Goal: Task Accomplishment & Management: Use online tool/utility

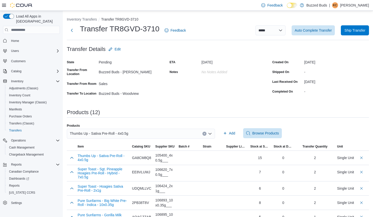
scroll to position [9, 0]
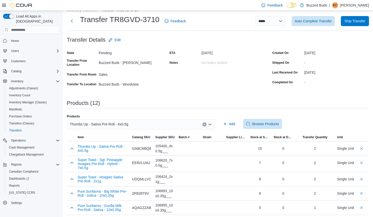
click at [205, 124] on icon "Clear input" at bounding box center [204, 124] width 2 height 2
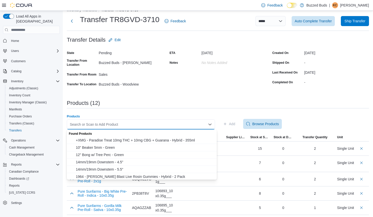
paste input "**********"
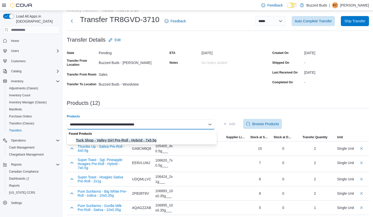
type input "**********"
click at [180, 138] on span "Tuck Shop - Valley Girl Pre-Roll - Hybrid - 7x0.5g" at bounding box center [145, 140] width 138 height 5
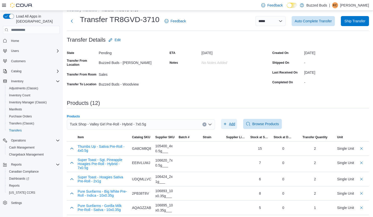
click at [234, 123] on span "Add" at bounding box center [232, 123] width 6 height 5
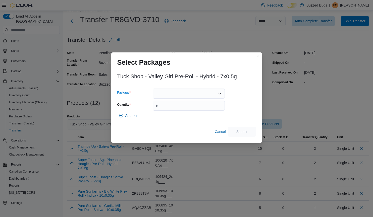
click at [193, 91] on div at bounding box center [189, 94] width 72 height 10
click at [182, 109] on span "VG2LG1" at bounding box center [192, 109] width 60 height 5
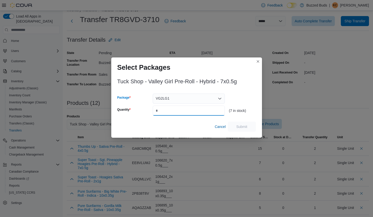
click at [159, 110] on input "Quantity" at bounding box center [189, 111] width 72 height 10
type input "*"
click at [249, 126] on span "Submit" at bounding box center [242, 126] width 22 height 10
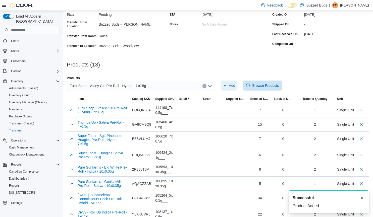
scroll to position [0, 0]
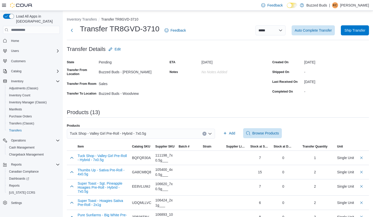
click at [206, 135] on button "Clear input" at bounding box center [204, 134] width 4 height 4
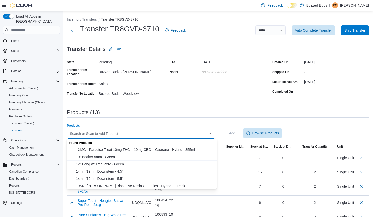
paste input "**********"
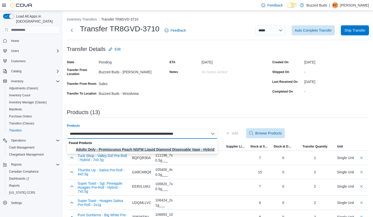
type input "**********"
click at [199, 150] on span "Adults Only - Promiscuous Peach NSFW Liquid Diamond Disposable Vape - Hybrid - …" at bounding box center [145, 149] width 139 height 5
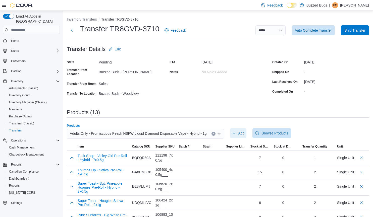
click at [236, 134] on span "Add" at bounding box center [238, 133] width 12 height 10
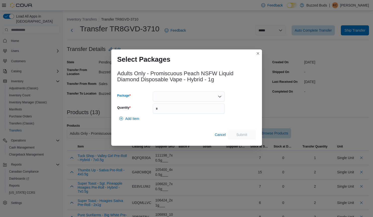
click at [192, 98] on div at bounding box center [189, 97] width 72 height 10
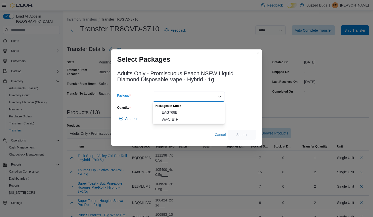
click at [171, 113] on span "EAG768B" at bounding box center [192, 112] width 60 height 5
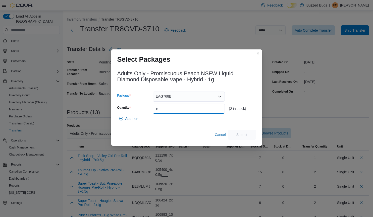
click at [172, 113] on input "Quantity" at bounding box center [189, 109] width 72 height 10
type input "*"
click at [247, 132] on span "Submit" at bounding box center [242, 134] width 22 height 10
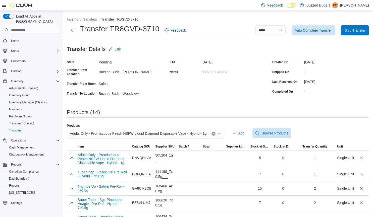
click at [212, 133] on icon "Clear input" at bounding box center [213, 134] width 2 height 2
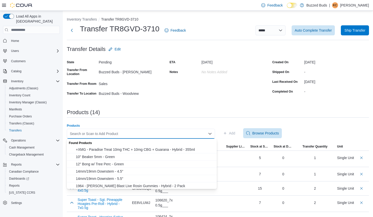
paste input "**********"
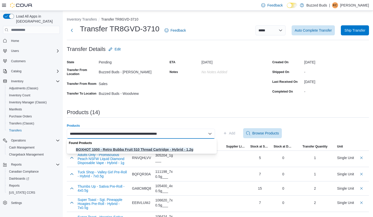
type input "**********"
click at [177, 148] on span "BOXHOT 1000 - Retro Bubba Fruit 510 Thread Cartridge - Hybrid - 1.2g" at bounding box center [145, 149] width 138 height 5
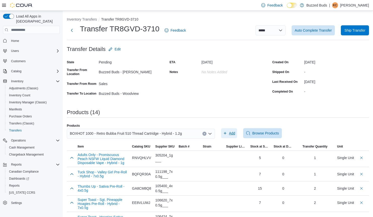
click at [231, 131] on span "Add" at bounding box center [232, 133] width 6 height 5
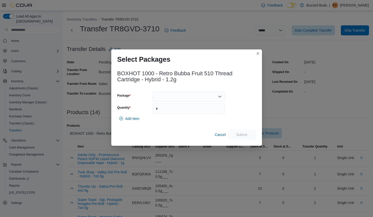
click at [231, 124] on div "Add Item" at bounding box center [186, 119] width 138 height 10
click at [207, 95] on div at bounding box center [189, 97] width 72 height 10
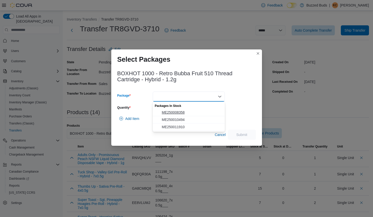
click at [179, 111] on span "ME250008358" at bounding box center [192, 112] width 60 height 5
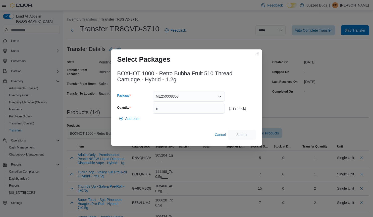
click at [193, 94] on div "ME250008358 Combo box. Selected. ME250008358. Press Backspace to delete ME25000…" at bounding box center [189, 97] width 72 height 10
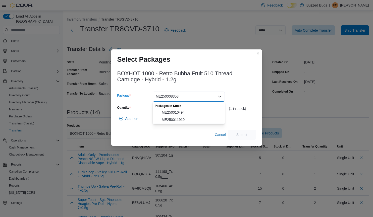
click at [193, 112] on span "ME250010494" at bounding box center [192, 112] width 60 height 5
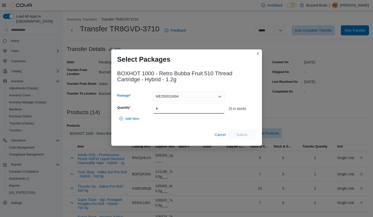
click at [180, 111] on input "Quantity" at bounding box center [189, 109] width 72 height 10
type input "*"
click at [246, 132] on span "Submit" at bounding box center [241, 134] width 11 height 5
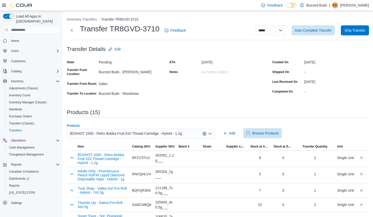
click at [205, 134] on icon "Clear input" at bounding box center [204, 134] width 2 height 2
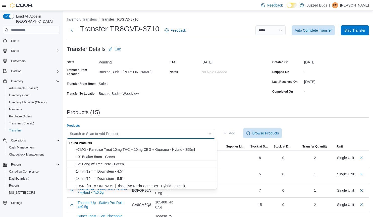
paste input "**********"
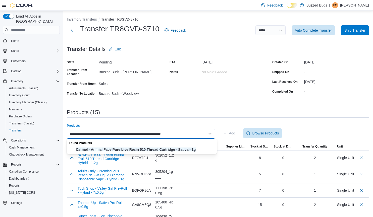
type input "**********"
click at [184, 148] on span "Carmel - Animal Face Pure Live Resin 510 Thread Cartridge - Sativa - 1g" at bounding box center [145, 149] width 138 height 5
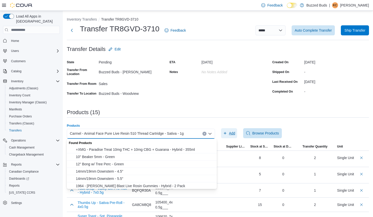
click at [231, 133] on span "Add" at bounding box center [232, 133] width 6 height 5
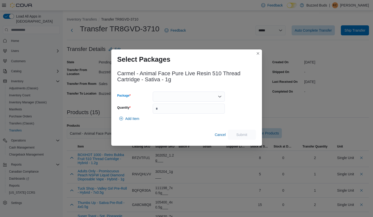
click at [177, 99] on div at bounding box center [189, 97] width 72 height 10
click at [180, 112] on span "VAP37K1-2" at bounding box center [192, 112] width 60 height 5
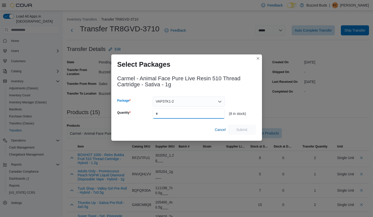
click at [173, 115] on input "Quantity" at bounding box center [189, 114] width 72 height 10
type input "*"
click at [248, 130] on span "Submit" at bounding box center [242, 129] width 22 height 10
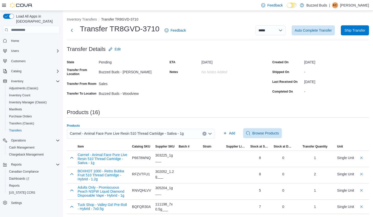
click at [205, 134] on icon "Clear input" at bounding box center [204, 134] width 2 height 2
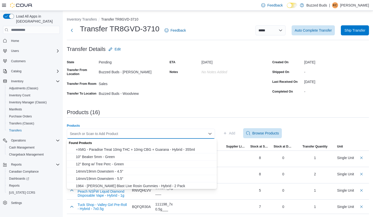
paste input "**********"
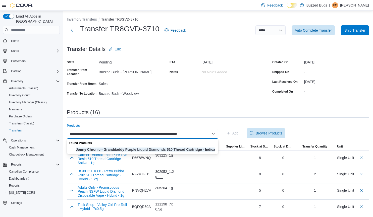
type input "**********"
click at [184, 149] on span "Jonny Chronic - Granddaddy Purple Liquid Diamonds 510 Thread Cartridge - Indica…" at bounding box center [145, 149] width 139 height 5
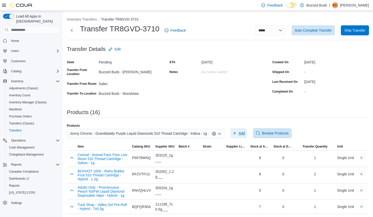
click at [238, 134] on span "Add" at bounding box center [241, 133] width 6 height 5
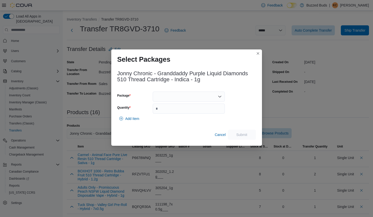
click at [205, 97] on div at bounding box center [189, 97] width 72 height 10
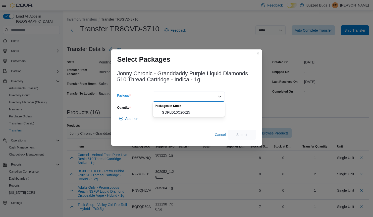
click at [190, 111] on span "GDPLD10C20625" at bounding box center [192, 112] width 60 height 5
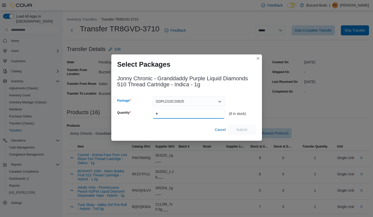
click at [168, 118] on input "Quantity" at bounding box center [189, 114] width 72 height 10
type input "*"
click at [249, 130] on span "Submit" at bounding box center [242, 129] width 22 height 10
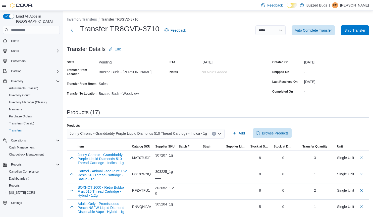
click at [213, 133] on icon "Clear input" at bounding box center [214, 134] width 2 height 2
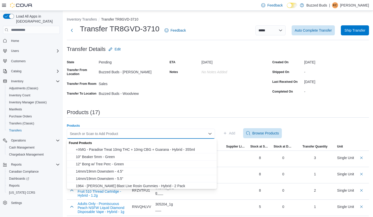
paste input "**********"
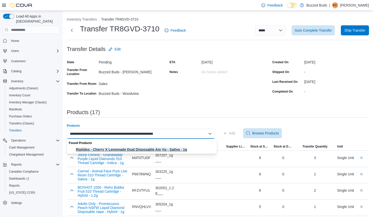
type input "**********"
click at [178, 148] on span "Riptides - Cherry X Lemonade Dual Disposable Aio Vp - Sativa - 1g" at bounding box center [145, 149] width 138 height 5
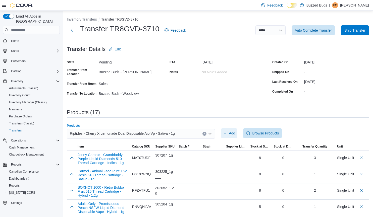
click at [230, 132] on span "Add" at bounding box center [229, 133] width 12 height 10
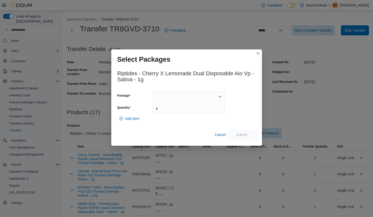
click at [191, 96] on div at bounding box center [189, 97] width 72 height 10
click at [179, 110] on span "25077076" at bounding box center [192, 112] width 60 height 5
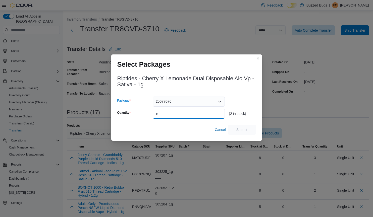
click at [174, 111] on input "Quantity" at bounding box center [189, 114] width 72 height 10
type input "*"
click at [238, 128] on span "Submit" at bounding box center [241, 129] width 11 height 5
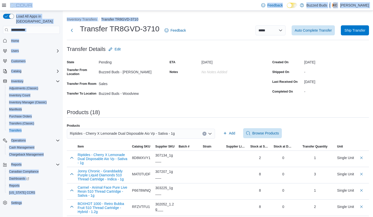
drag, startPoint x: 151, startPoint y: 22, endPoint x: 32, endPoint y: -2, distance: 121.2
click at [32, 0] on html "**********" at bounding box center [186, 108] width 373 height 217
click at [205, 133] on icon "Clear input" at bounding box center [204, 134] width 2 height 2
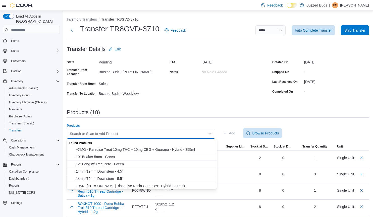
paste input "**********"
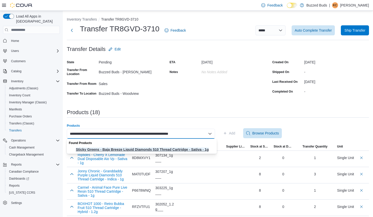
type input "**********"
click at [179, 148] on span "Sticky Greens - Baja Breeze Liquid Diamonds 510 Thread Cartridge - Sativa - 1g" at bounding box center [145, 149] width 138 height 5
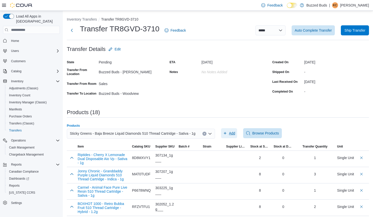
click at [227, 133] on icon "button" at bounding box center [225, 133] width 4 height 4
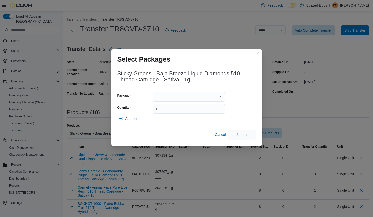
click at [171, 97] on div at bounding box center [189, 97] width 72 height 10
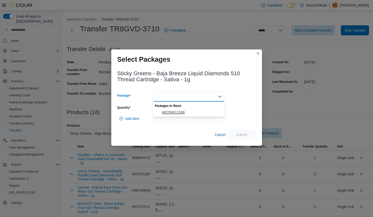
click at [179, 115] on span "ME250011538" at bounding box center [192, 112] width 60 height 5
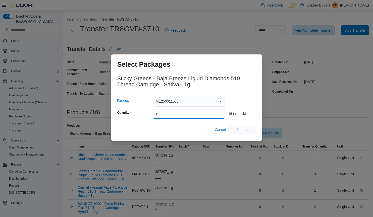
click at [173, 113] on input "Quantity" at bounding box center [189, 114] width 72 height 10
type input "*"
click at [239, 126] on span "Submit" at bounding box center [242, 129] width 22 height 10
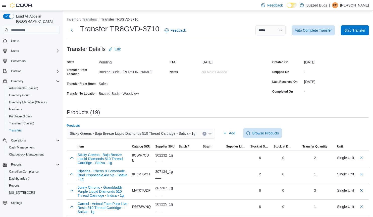
click at [206, 133] on button "Clear input" at bounding box center [204, 134] width 4 height 4
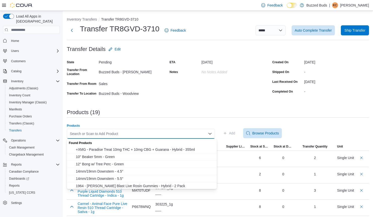
paste input "**********"
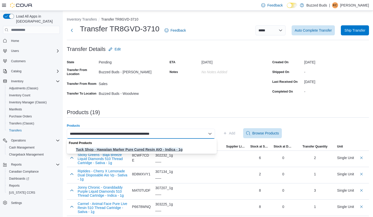
type input "**********"
click at [177, 150] on span "Tuck Shop - Hawaiian Marker Pure Cured Resin AIO - Indica - 1g" at bounding box center [145, 149] width 138 height 5
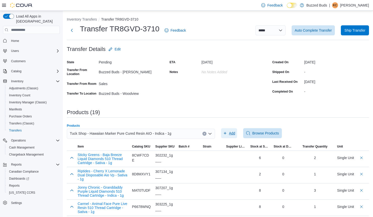
click at [233, 132] on span "Add" at bounding box center [232, 133] width 6 height 5
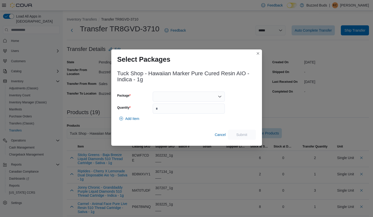
click at [177, 98] on div at bounding box center [189, 97] width 72 height 10
click at [176, 113] on span "VAP36K1" at bounding box center [192, 112] width 60 height 5
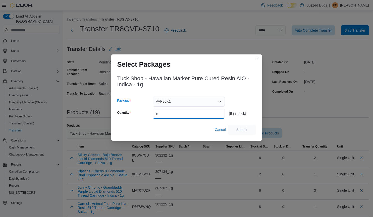
click at [170, 114] on input "Quantity" at bounding box center [189, 114] width 72 height 10
type input "*"
click at [240, 126] on span "Submit" at bounding box center [242, 129] width 22 height 10
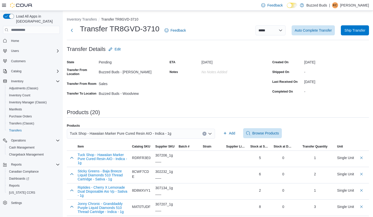
click at [205, 134] on button "Clear input" at bounding box center [204, 134] width 4 height 4
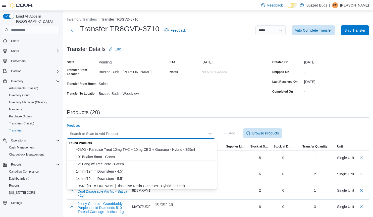
paste input "**********"
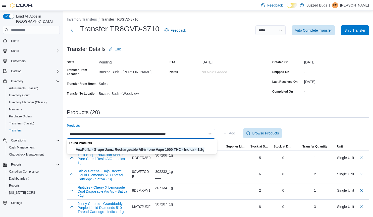
type input "**********"
click at [171, 148] on span "VoxPuffz - Grape Jamz Rechargeable All-in-one Vape 1000 THC - Indica - 1.2g" at bounding box center [145, 149] width 138 height 5
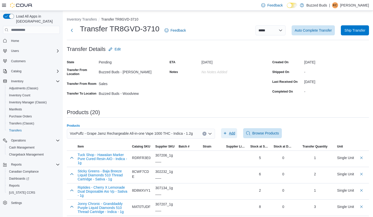
click at [235, 132] on span "Add" at bounding box center [232, 133] width 6 height 5
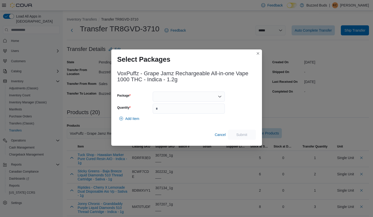
click at [222, 96] on div at bounding box center [189, 97] width 72 height 10
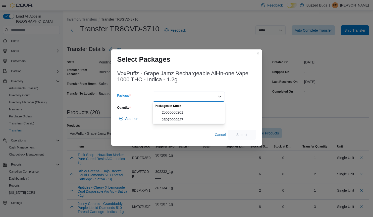
click at [193, 111] on span "25060000201" at bounding box center [192, 112] width 60 height 5
click at [246, 98] on div "(3 in stock)" at bounding box center [242, 103] width 27 height 22
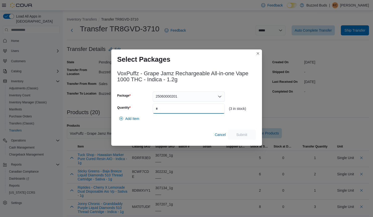
click at [180, 109] on input "Quantity" at bounding box center [189, 109] width 72 height 10
type input "*"
click at [250, 133] on span "Submit" at bounding box center [242, 134] width 22 height 10
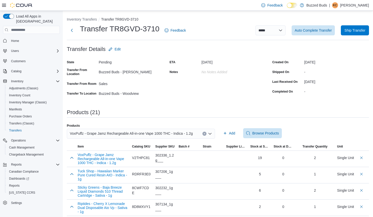
click at [205, 134] on icon "Clear input" at bounding box center [203, 133] width 1 height 1
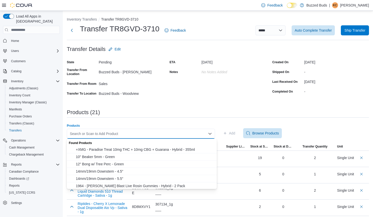
paste input "**********"
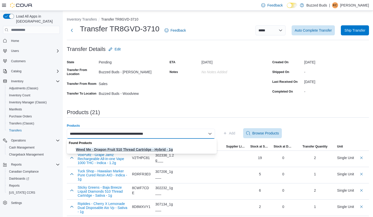
type input "**********"
click at [158, 149] on span "Weed Me - Dragon Fruit 510 Thread Cartridge - Hybrid - 1g" at bounding box center [145, 149] width 138 height 5
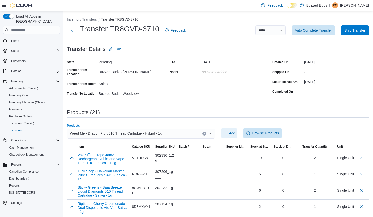
click at [233, 132] on span "Add" at bounding box center [232, 133] width 6 height 5
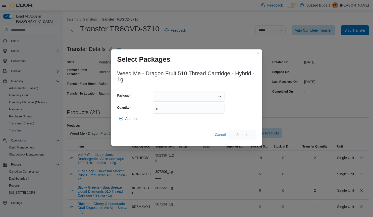
click at [168, 98] on div at bounding box center [189, 97] width 72 height 10
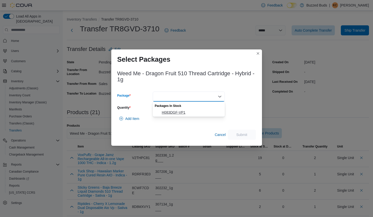
click at [167, 114] on span "H083DGF-VP1" at bounding box center [192, 112] width 60 height 5
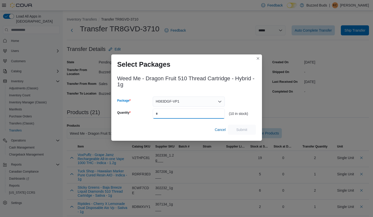
click at [164, 113] on input "Quantity" at bounding box center [189, 114] width 72 height 10
type input "*"
click at [250, 132] on span "Submit" at bounding box center [242, 129] width 22 height 10
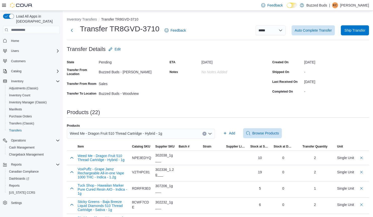
click at [205, 133] on icon "Clear input" at bounding box center [204, 134] width 2 height 2
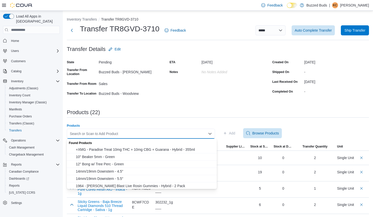
paste input "**********"
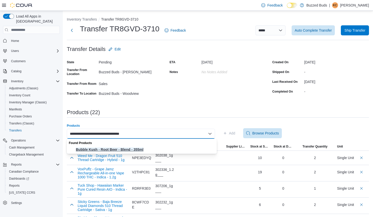
type input "**********"
click at [172, 147] on button "Bubble Kush - Root Beer - Blend - 355ml" at bounding box center [142, 149] width 150 height 7
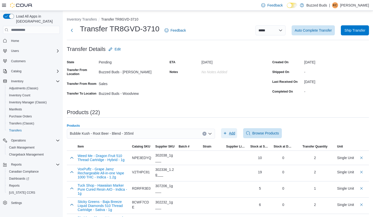
click at [230, 134] on span "Add" at bounding box center [229, 133] width 12 height 10
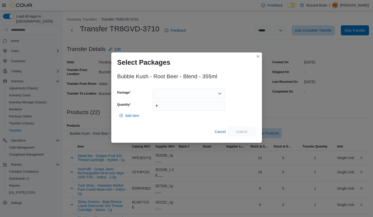
click at [188, 93] on div at bounding box center [189, 94] width 72 height 10
click at [177, 112] on button "SFG000421" at bounding box center [189, 109] width 72 height 7
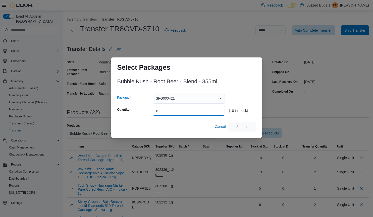
click at [169, 112] on input "Quantity" at bounding box center [189, 111] width 72 height 10
type input "*"
click at [246, 125] on span "Submit" at bounding box center [241, 126] width 11 height 5
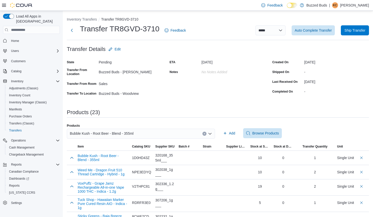
click at [206, 135] on button "Clear input" at bounding box center [204, 134] width 4 height 4
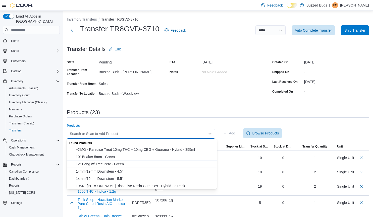
paste input "**********"
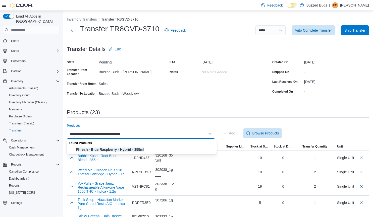
type input "**********"
click at [150, 147] on button "Phresh - Blue Raspberry - Hybrid - 355ml" at bounding box center [142, 149] width 150 height 7
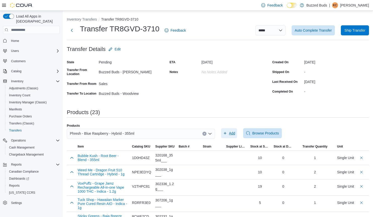
click at [230, 131] on span "Add" at bounding box center [229, 133] width 12 height 10
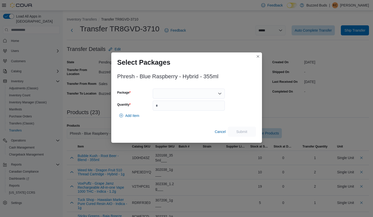
click at [173, 95] on div at bounding box center [189, 94] width 72 height 10
click at [173, 112] on span "ABG00030" at bounding box center [192, 109] width 60 height 5
click at [165, 107] on input "Quantity" at bounding box center [189, 106] width 72 height 10
type input "*"
click at [245, 132] on span "Submit" at bounding box center [241, 131] width 11 height 5
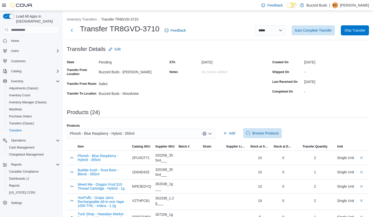
click at [205, 133] on icon "Clear input" at bounding box center [204, 134] width 2 height 2
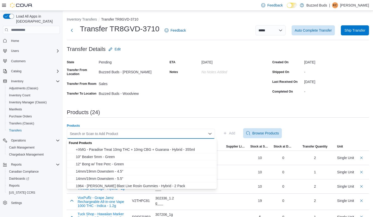
paste input "**********"
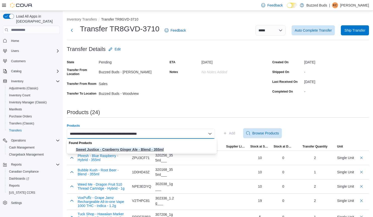
type input "**********"
click at [154, 148] on span "Sweet Justice - Cranberry Ginger Ale - Blend - 355ml" at bounding box center [145, 149] width 138 height 5
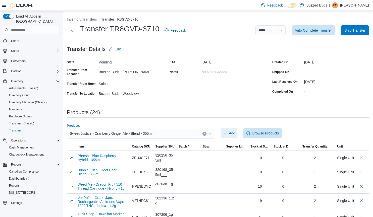
click at [233, 133] on span "Add" at bounding box center [232, 133] width 6 height 5
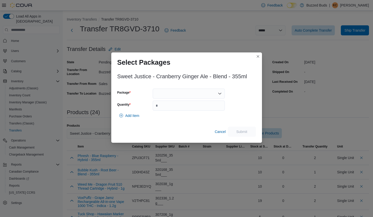
click at [169, 94] on div at bounding box center [189, 94] width 72 height 10
click at [178, 109] on span "PPS00006072" at bounding box center [192, 109] width 60 height 5
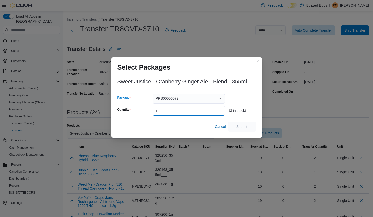
click at [163, 111] on input "Quantity" at bounding box center [189, 111] width 72 height 10
type input "*"
click at [242, 124] on span "Submit" at bounding box center [242, 126] width 22 height 10
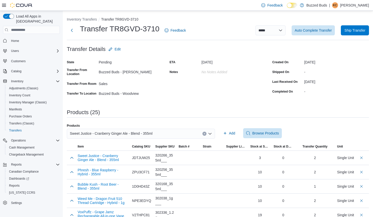
click at [205, 134] on icon "Clear input" at bounding box center [204, 134] width 2 height 2
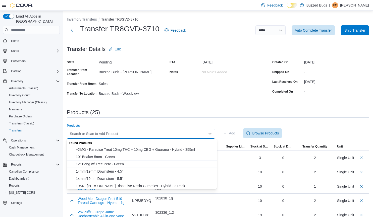
paste input "**********"
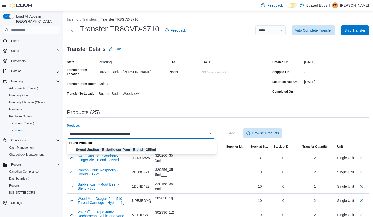
type input "**********"
click at [150, 149] on span "Sweet Justice - Elderflower Pom - Blend - 355ml" at bounding box center [145, 149] width 138 height 5
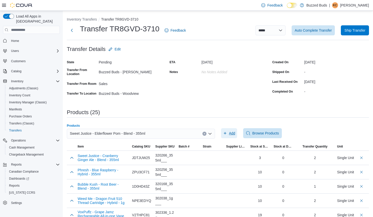
click at [232, 133] on span "Add" at bounding box center [232, 133] width 6 height 5
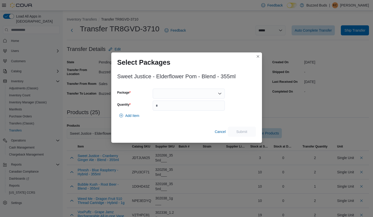
click at [167, 92] on div at bounding box center [189, 94] width 72 height 10
click at [173, 110] on span "PPS00006495" at bounding box center [192, 109] width 60 height 5
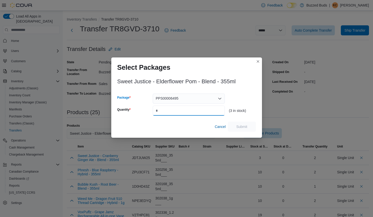
click at [170, 109] on input "Quantity" at bounding box center [189, 111] width 72 height 10
type input "*"
click at [241, 124] on span "Submit" at bounding box center [241, 126] width 11 height 5
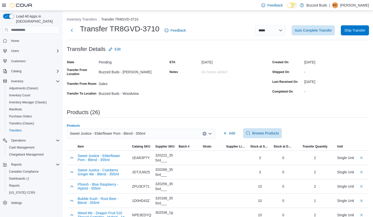
click at [205, 134] on icon "Clear input" at bounding box center [203, 133] width 1 height 1
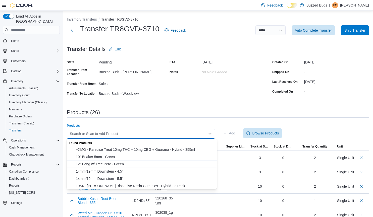
paste input "**********"
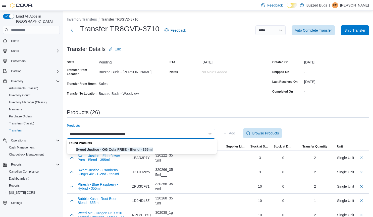
type input "**********"
click at [148, 148] on span "Sweet Justice - OG Cola FREE - Blend - 355ml" at bounding box center [145, 149] width 138 height 5
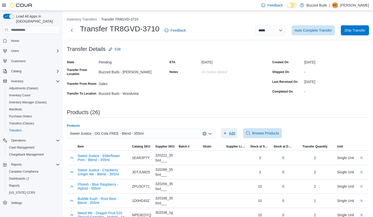
click at [233, 131] on span "Add" at bounding box center [232, 133] width 6 height 5
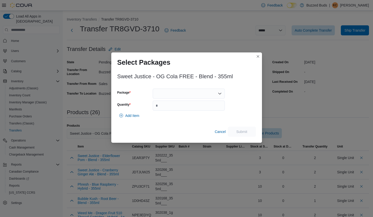
click at [178, 86] on div "Sweet Justice - OG Cola FREE - Blend - 355ml Package Quantity Add Item Cancel S…" at bounding box center [186, 103] width 138 height 66
click at [181, 94] on div at bounding box center [189, 94] width 72 height 10
click at [184, 109] on span "PPS00006619" at bounding box center [192, 109] width 60 height 5
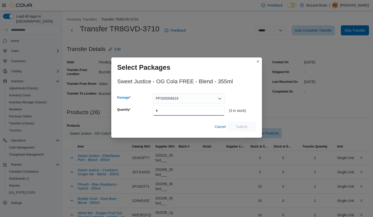
click at [194, 112] on input "Quantity" at bounding box center [189, 111] width 72 height 10
type input "*"
click at [252, 125] on span "Submit" at bounding box center [242, 126] width 22 height 10
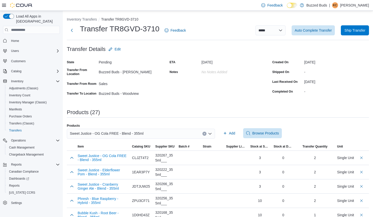
click at [205, 133] on icon "Clear input" at bounding box center [204, 134] width 2 height 2
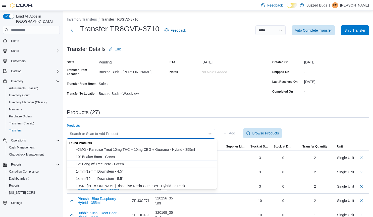
paste input "**********"
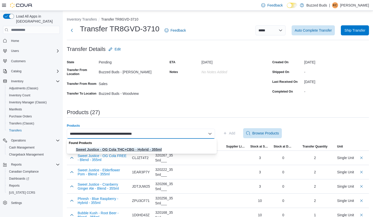
type input "**********"
click at [163, 149] on span "Sweet Justice - OG Cola THC+CBG - Hybrid - 355ml" at bounding box center [145, 149] width 138 height 5
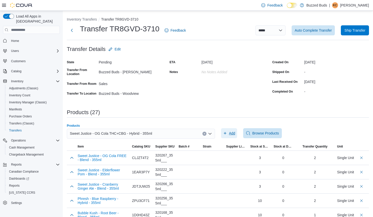
click at [233, 132] on span "Add" at bounding box center [232, 133] width 6 height 5
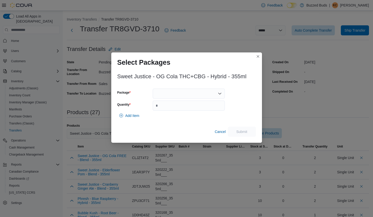
click at [176, 91] on div at bounding box center [189, 94] width 72 height 10
click at [172, 112] on span "PPS00006618" at bounding box center [192, 109] width 60 height 5
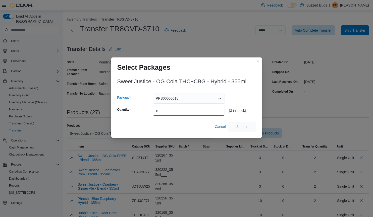
click at [169, 111] on input "Quantity" at bounding box center [189, 111] width 72 height 10
type input "*"
click at [252, 126] on span "Submit" at bounding box center [242, 126] width 22 height 10
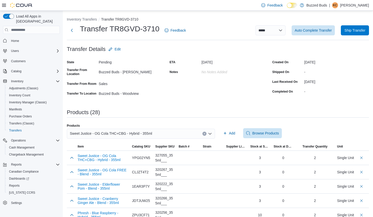
click at [205, 133] on icon "Clear input" at bounding box center [204, 134] width 2 height 2
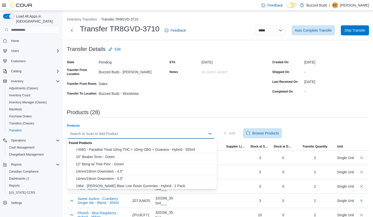
paste input "**********"
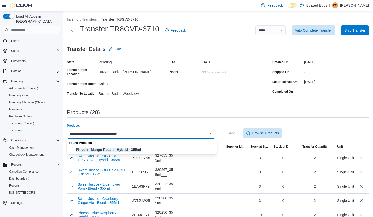
type input "**********"
click at [159, 149] on span "Phresh - Mango Peach - Hybrid - 355ml" at bounding box center [145, 149] width 138 height 5
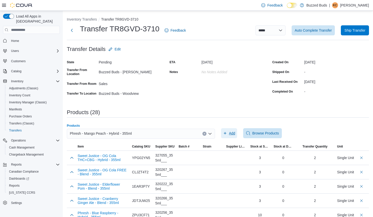
click at [234, 132] on span "Add" at bounding box center [232, 133] width 6 height 5
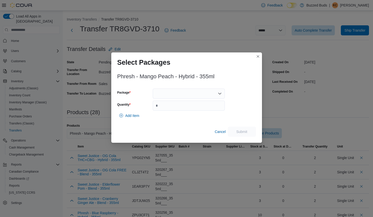
click at [167, 94] on div at bounding box center [189, 94] width 72 height 10
click at [167, 109] on span "AAT00027" at bounding box center [192, 109] width 60 height 5
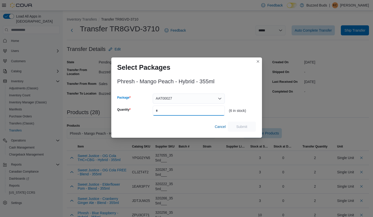
click at [162, 110] on input "Quantity" at bounding box center [189, 111] width 72 height 10
type input "*"
click at [250, 126] on span "Submit" at bounding box center [242, 126] width 22 height 10
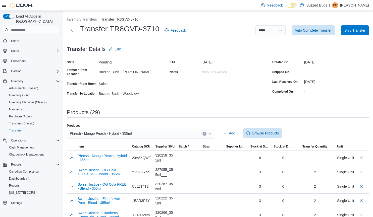
click at [205, 133] on icon "Clear input" at bounding box center [203, 133] width 1 height 1
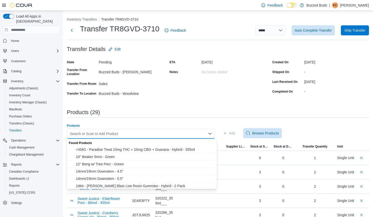
paste input "**********"
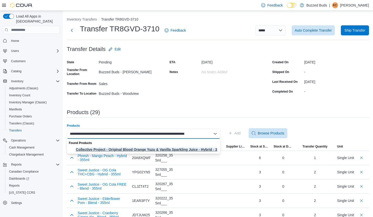
type input "**********"
click at [189, 148] on span "Collective Project - Original Blood Orange Yuzu & Vanilla Sparkling Juice - Hyb…" at bounding box center [146, 149] width 141 height 5
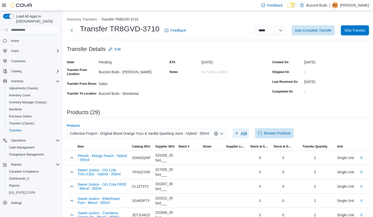
click at [244, 131] on span "Add" at bounding box center [243, 133] width 6 height 5
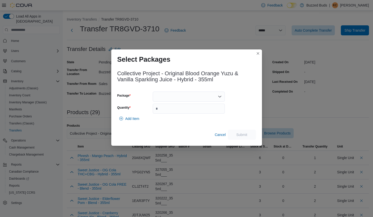
click at [186, 100] on div at bounding box center [189, 97] width 72 height 10
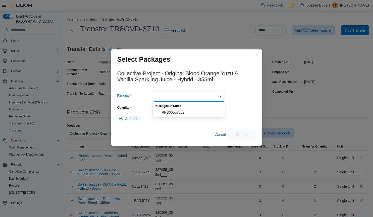
click at [183, 112] on span "PPS00007052" at bounding box center [192, 112] width 60 height 5
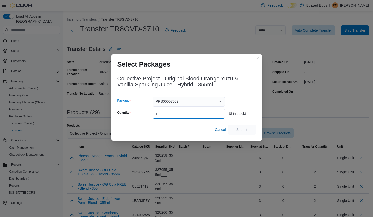
click at [178, 113] on input "Quantity" at bounding box center [189, 114] width 72 height 10
type input "*"
click at [242, 129] on span "Submit" at bounding box center [241, 129] width 11 height 5
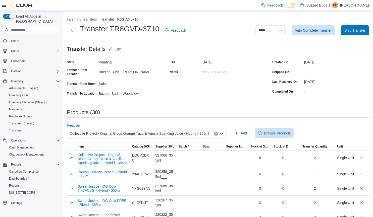
click at [215, 133] on icon "Clear input" at bounding box center [216, 134] width 2 height 2
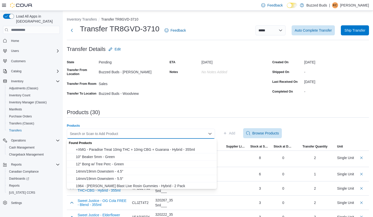
paste input "**********"
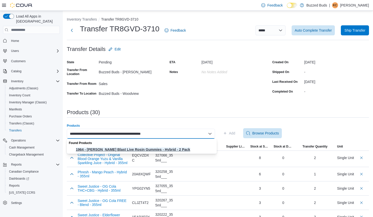
type input "**********"
click at [173, 149] on span "1964 - [PERSON_NAME] Blast Live Rosin Gummies - Hybrid - 2 Pack" at bounding box center [145, 149] width 138 height 5
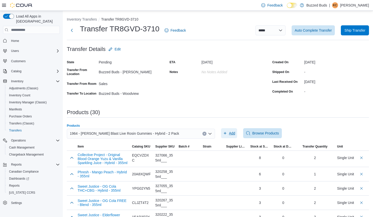
click at [232, 133] on span "Add" at bounding box center [232, 133] width 6 height 5
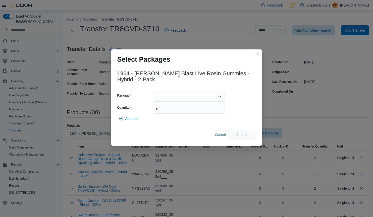
click at [161, 97] on div at bounding box center [189, 97] width 72 height 10
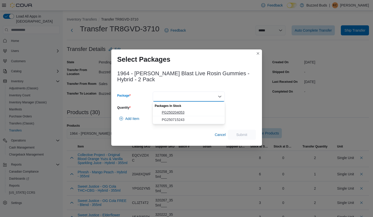
click at [164, 112] on span "PG250204053" at bounding box center [192, 112] width 60 height 5
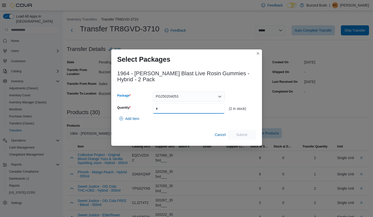
click at [164, 112] on input "Quantity" at bounding box center [189, 109] width 72 height 10
type input "*"
click at [248, 133] on span "Submit" at bounding box center [242, 134] width 22 height 10
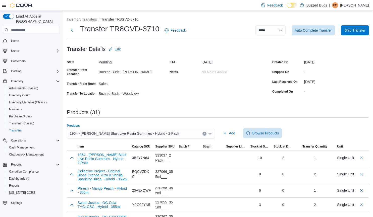
click at [205, 134] on icon "Clear input" at bounding box center [203, 133] width 1 height 1
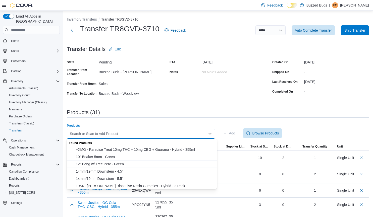
paste input "**********"
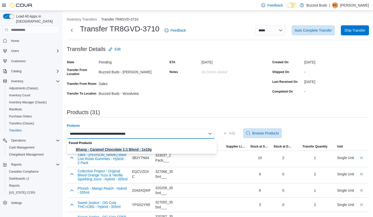
type input "**********"
click at [156, 147] on button "Bhang - Caramel Chocolate 1:1 Blend - 1x10g" at bounding box center [142, 149] width 150 height 7
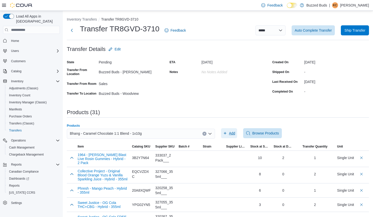
click at [233, 132] on span "Add" at bounding box center [232, 133] width 6 height 5
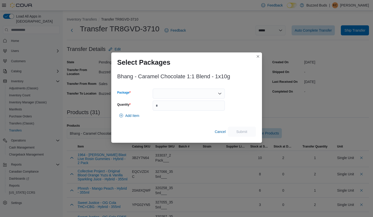
click at [167, 97] on div at bounding box center [189, 94] width 72 height 10
click at [174, 110] on span "BCD165" at bounding box center [192, 109] width 60 height 5
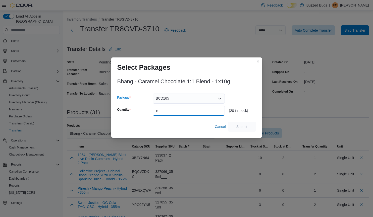
click at [168, 112] on input "Quantity" at bounding box center [189, 111] width 72 height 10
type input "*"
click at [240, 123] on span "Submit" at bounding box center [242, 126] width 22 height 10
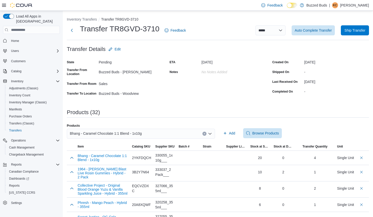
click at [205, 134] on icon "Clear input" at bounding box center [204, 134] width 2 height 2
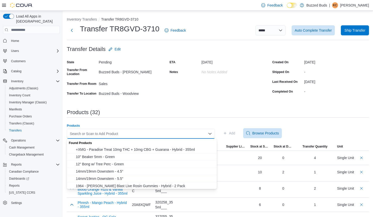
paste input "**********"
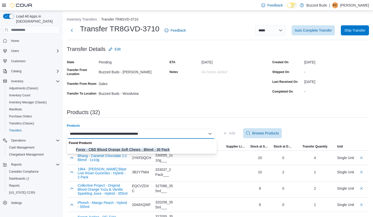
type input "**********"
click at [170, 149] on span "Foray - CBD Blood Orange Soft Chews - Blend - 30 Pack" at bounding box center [145, 149] width 138 height 5
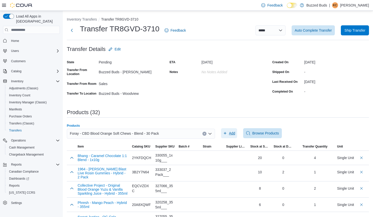
click at [234, 130] on span "Add" at bounding box center [229, 133] width 12 height 10
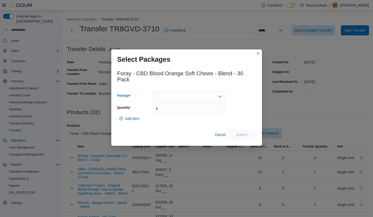
click at [184, 94] on div at bounding box center [189, 97] width 72 height 10
click at [181, 112] on span "AOR009" at bounding box center [192, 112] width 60 height 5
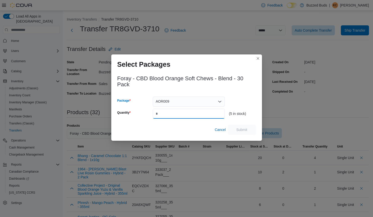
click at [176, 111] on input "Quantity" at bounding box center [189, 114] width 72 height 10
type input "*"
click at [249, 130] on span "Submit" at bounding box center [242, 129] width 22 height 10
click at [200, 56] on div "Select Packages Foray - CBD Blood Orange Soft Chews - Blend - 30 Pack Package A…" at bounding box center [186, 97] width 151 height 86
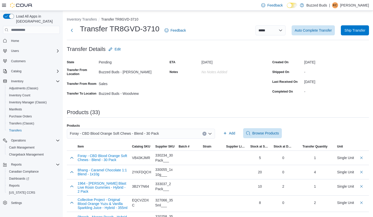
click at [205, 134] on icon "Clear input" at bounding box center [204, 134] width 2 height 2
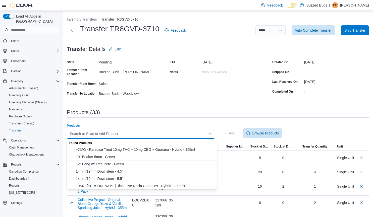
paste input "**********"
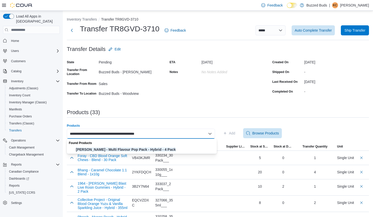
type input "**********"
click at [156, 146] on div "Found Products" at bounding box center [142, 142] width 150 height 7
click at [151, 149] on span "[PERSON_NAME] - Multi Flavour Pop Pack - Hybrid - 4 Pack" at bounding box center [145, 149] width 138 height 5
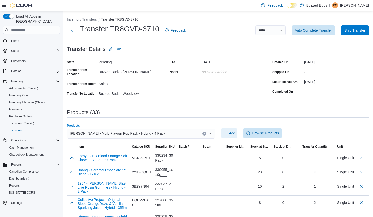
click at [231, 132] on span "Add" at bounding box center [232, 133] width 6 height 5
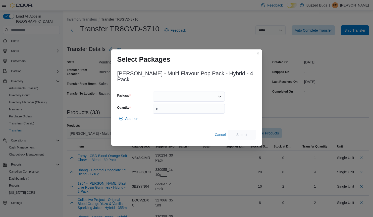
click at [161, 93] on div at bounding box center [189, 97] width 72 height 10
click at [169, 110] on span "G24140VP" at bounding box center [192, 109] width 60 height 5
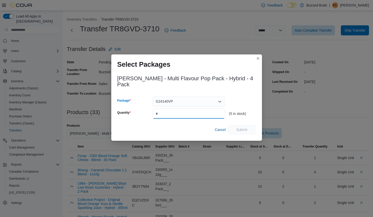
click at [164, 109] on input "Quantity" at bounding box center [189, 114] width 72 height 10
type input "*"
click at [240, 124] on span "Submit" at bounding box center [242, 129] width 22 height 10
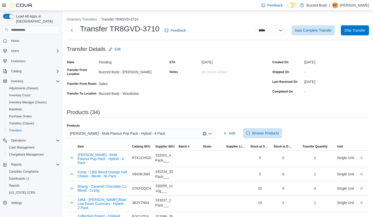
click at [205, 134] on icon "Clear input" at bounding box center [204, 134] width 2 height 2
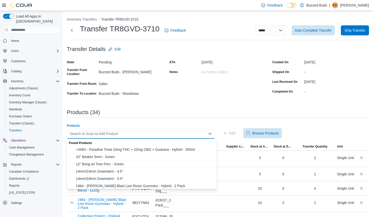
paste input "**********"
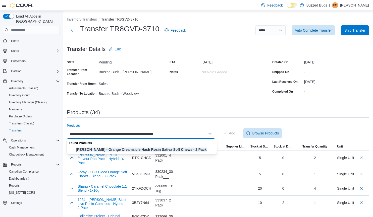
type input "**********"
click at [185, 149] on span "[PERSON_NAME] - Orange Creamsicle Hash Rosin Sativa Soft Chews - 2 Pack" at bounding box center [145, 149] width 138 height 5
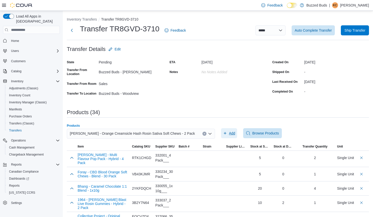
click at [237, 132] on button "Add" at bounding box center [229, 133] width 16 height 10
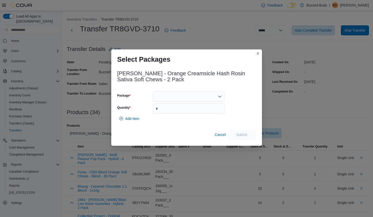
click at [200, 97] on div at bounding box center [189, 97] width 72 height 10
click at [186, 112] on span "G25156GU" at bounding box center [192, 112] width 60 height 5
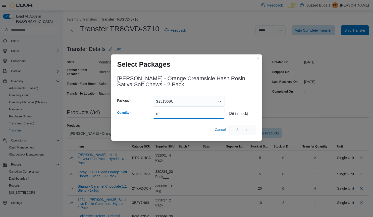
click at [186, 112] on input "Quantity" at bounding box center [189, 114] width 72 height 10
type input "*"
click at [240, 126] on span "Submit" at bounding box center [242, 129] width 22 height 10
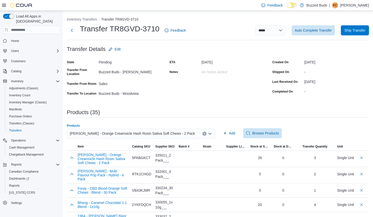
click at [205, 134] on icon "Clear input" at bounding box center [204, 134] width 2 height 2
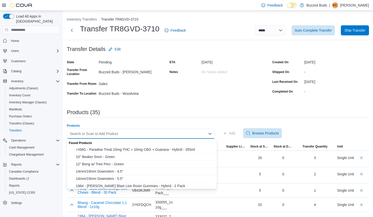
paste input "**********"
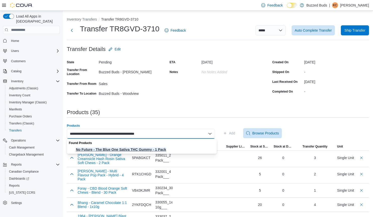
type input "**********"
click at [159, 147] on span "No Future - The Blue One Sativa THC Gummy - 1 Pack" at bounding box center [145, 149] width 138 height 5
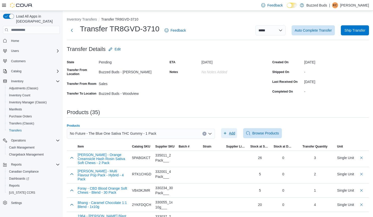
click at [230, 133] on span "Add" at bounding box center [229, 133] width 12 height 10
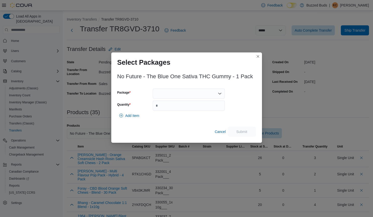
click at [165, 94] on div at bounding box center [189, 94] width 72 height 10
click at [170, 107] on span "BLU218" at bounding box center [192, 109] width 60 height 5
click at [170, 107] on input "Quantity" at bounding box center [189, 106] width 72 height 10
type input "*"
click at [240, 129] on span "Submit" at bounding box center [242, 131] width 22 height 10
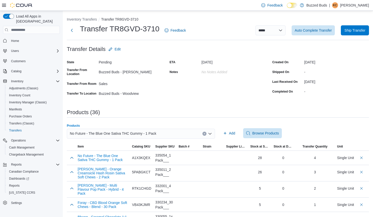
click at [205, 133] on icon "Clear input" at bounding box center [204, 134] width 2 height 2
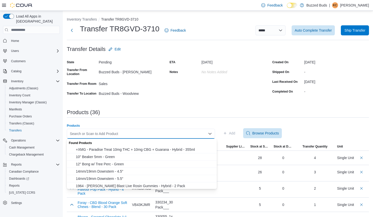
paste input "**********"
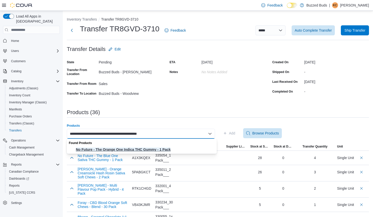
type input "**********"
click at [170, 149] on span "No Future - The Orange One Indica THC Gummy - 1 Pack" at bounding box center [145, 149] width 138 height 5
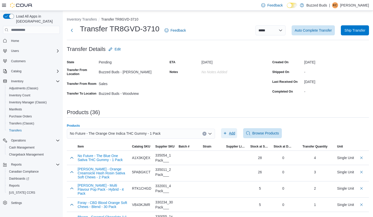
click at [234, 130] on span "Add" at bounding box center [229, 133] width 12 height 10
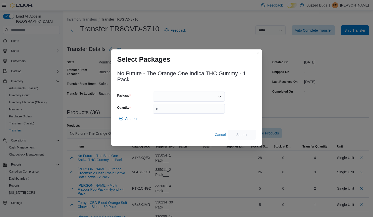
click at [183, 95] on div at bounding box center [189, 97] width 72 height 10
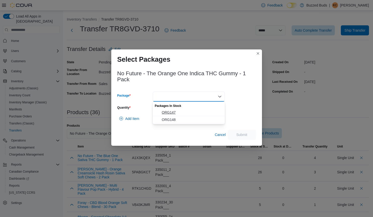
click at [179, 113] on span "ORG147" at bounding box center [192, 112] width 60 height 5
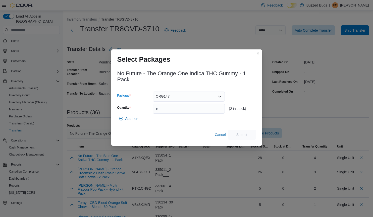
click at [174, 96] on div "ORG147" at bounding box center [189, 97] width 72 height 10
click at [173, 111] on span "ORG148" at bounding box center [192, 112] width 60 height 5
click at [173, 111] on input "Quantity" at bounding box center [189, 109] width 72 height 10
type input "*"
click at [249, 131] on span "Submit" at bounding box center [242, 134] width 22 height 10
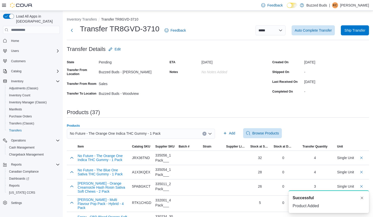
click at [205, 133] on icon "Clear input" at bounding box center [204, 134] width 2 height 2
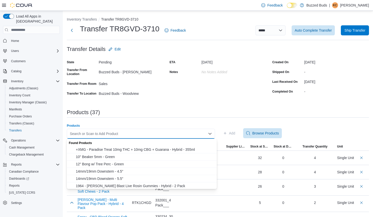
paste input "**********"
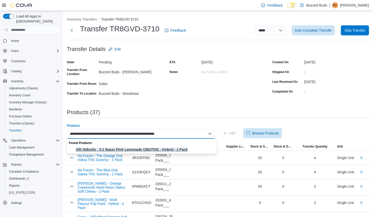
type input "**********"
click at [159, 147] on span "Olli Stikistix - 3:1 Razzy Pink Lemonade CBG/THC - Hybrid - 1 Pack" at bounding box center [145, 149] width 138 height 5
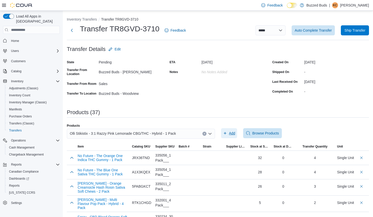
click at [233, 131] on span "Add" at bounding box center [232, 133] width 6 height 5
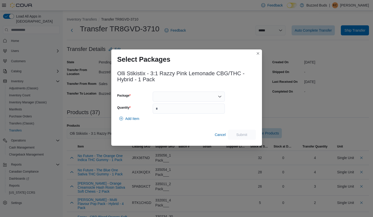
click at [171, 99] on div at bounding box center [189, 97] width 72 height 10
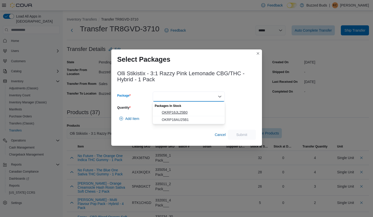
click at [176, 112] on span "OKRP16JL25B0" at bounding box center [192, 112] width 60 height 5
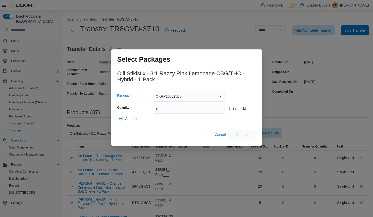
click at [197, 94] on div "OKRP16JL25B0 Combo box. Selected. OKRP16JL25B0. Press Backspace to delete OKRP1…" at bounding box center [189, 97] width 72 height 10
click at [193, 115] on span "OKRP18AU25B1" at bounding box center [192, 112] width 60 height 5
click at [173, 111] on input "Quantity" at bounding box center [189, 109] width 72 height 10
type input "*"
click at [237, 133] on span "Submit" at bounding box center [241, 134] width 11 height 5
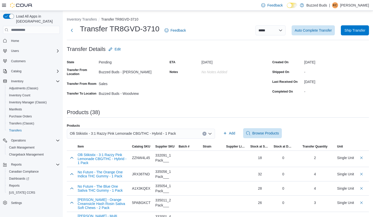
click at [205, 133] on icon "Clear input" at bounding box center [203, 133] width 1 height 1
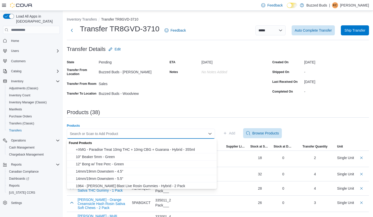
paste input "**********"
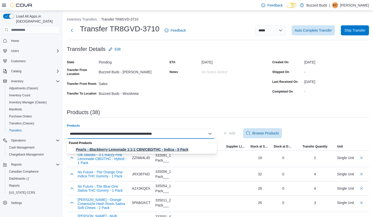
type input "**********"
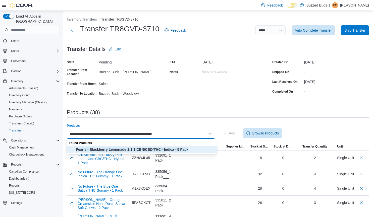
click at [163, 151] on span "Pearls - Blackberry Lemonade 1:1:1 CBN/CBD/THC - Indica - 5 Pack" at bounding box center [145, 149] width 138 height 5
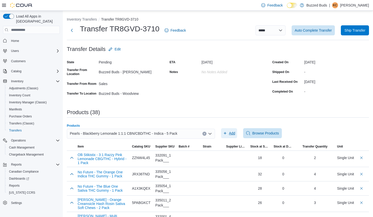
click at [232, 130] on span "Add" at bounding box center [229, 133] width 12 height 10
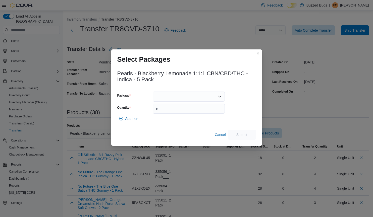
click at [166, 96] on div at bounding box center [189, 97] width 72 height 10
click at [167, 113] on span "PBL473" at bounding box center [192, 112] width 60 height 5
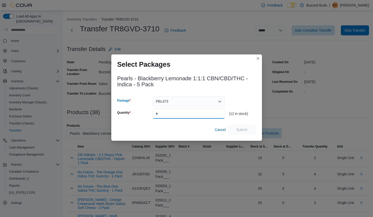
click at [163, 112] on input "Quantity" at bounding box center [189, 114] width 72 height 10
type input "*"
click at [251, 132] on span "Submit" at bounding box center [242, 129] width 22 height 10
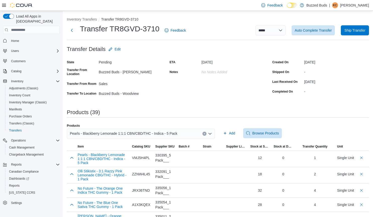
click at [206, 132] on button "Clear input" at bounding box center [204, 134] width 4 height 4
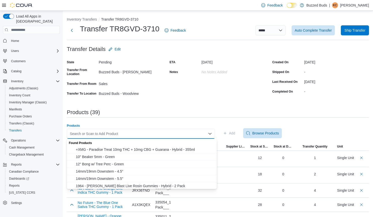
paste input "**********"
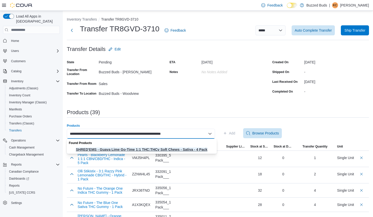
type input "**********"
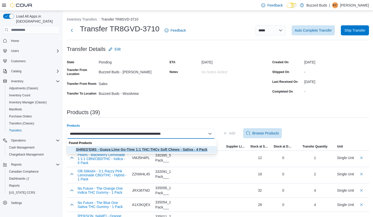
click at [181, 148] on span "SHRED'EMS - Guava Lime Go-Time 1:1 THC:THCv Soft Chews - Sativa - 4 Pack" at bounding box center [145, 149] width 138 height 5
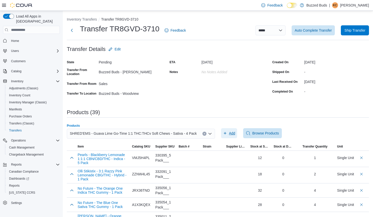
click at [233, 132] on span "Add" at bounding box center [232, 133] width 6 height 5
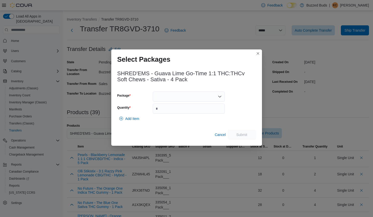
click at [198, 96] on div at bounding box center [189, 97] width 72 height 10
click at [185, 113] on span "20459250514" at bounding box center [192, 112] width 60 height 5
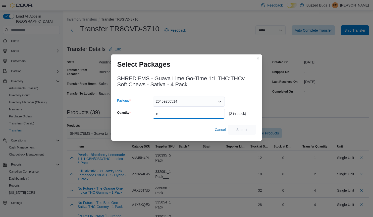
click at [200, 115] on input "Quantity" at bounding box center [189, 114] width 72 height 10
type input "*"
click at [240, 125] on span "Submit" at bounding box center [242, 129] width 22 height 10
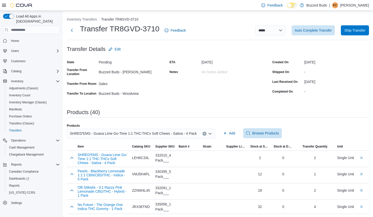
click at [205, 133] on icon "Clear input" at bounding box center [204, 134] width 2 height 2
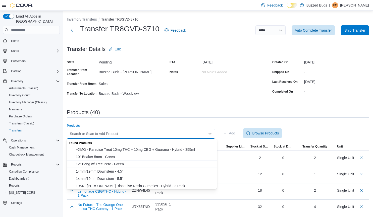
paste input "**********"
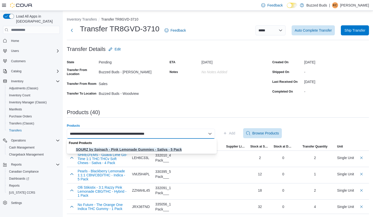
type input "**********"
click at [184, 146] on button "SOURZ by Spinach - Pink Lemonade Gummies - Sativa - 5 Pack" at bounding box center [142, 149] width 150 height 7
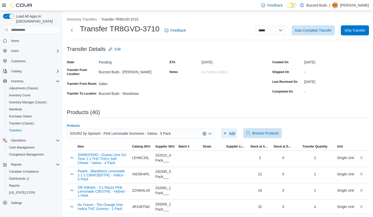
click at [233, 132] on span "Add" at bounding box center [232, 133] width 6 height 5
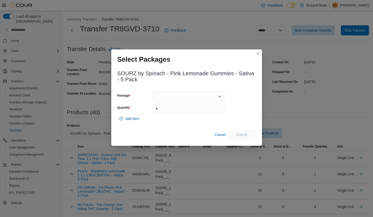
click at [166, 99] on div at bounding box center [189, 97] width 72 height 10
click at [169, 111] on span "024680" at bounding box center [192, 112] width 60 height 5
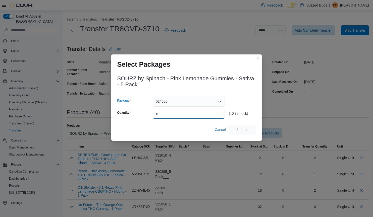
click at [169, 112] on input "Quantity" at bounding box center [189, 114] width 72 height 10
type input "*"
click at [243, 129] on span "Submit" at bounding box center [241, 129] width 11 height 5
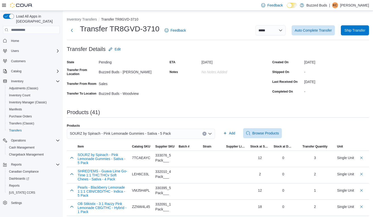
click at [205, 133] on icon "Clear input" at bounding box center [204, 134] width 2 height 2
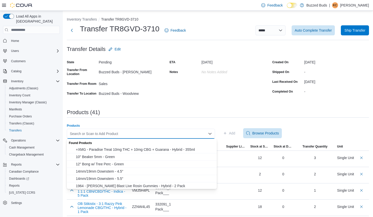
paste input "**********"
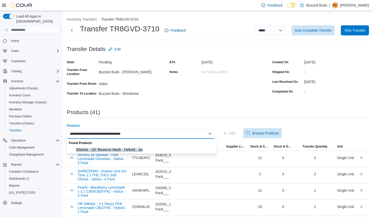
type input "**********"
click at [151, 147] on span "3Saints - QC Reserve Hash - Hybrid - 2g" at bounding box center [145, 149] width 138 height 5
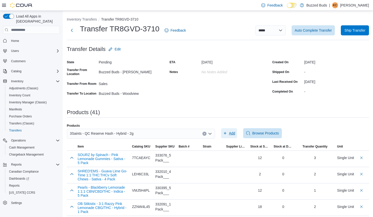
click at [234, 133] on span "Add" at bounding box center [232, 133] width 6 height 5
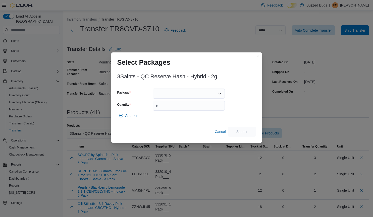
click at [200, 95] on div at bounding box center [189, 94] width 72 height 10
click at [185, 110] on span "DD1G0707" at bounding box center [192, 109] width 60 height 5
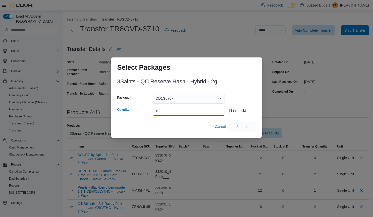
click at [171, 111] on input "Quantity" at bounding box center [189, 111] width 72 height 10
type input "*"
click at [237, 123] on span "Submit" at bounding box center [242, 126] width 22 height 10
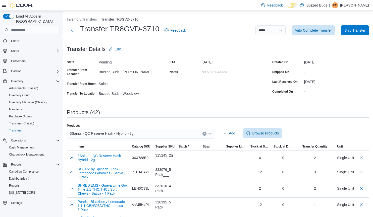
click at [205, 132] on button "Clear input" at bounding box center [204, 134] width 4 height 4
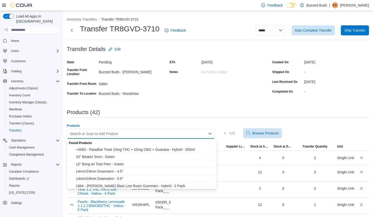
paste input "**********"
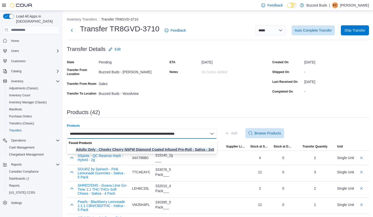
type input "**********"
click at [177, 150] on span "Adults Only - Cheeky Cherry NSFW Diamond Coated Infused Pre-Roll - Sativa - 3x0…" at bounding box center [145, 149] width 138 height 5
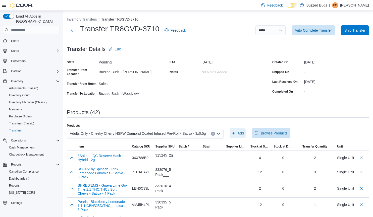
click at [237, 134] on span "Add" at bounding box center [240, 133] width 6 height 5
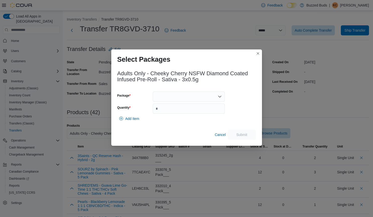
click at [217, 96] on div at bounding box center [189, 97] width 72 height 10
click at [193, 114] on span "EAG170B" at bounding box center [192, 112] width 60 height 5
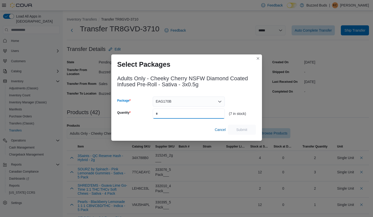
click at [185, 114] on input "Quantity" at bounding box center [189, 114] width 72 height 10
type input "*"
click at [241, 132] on span "Submit" at bounding box center [242, 129] width 22 height 10
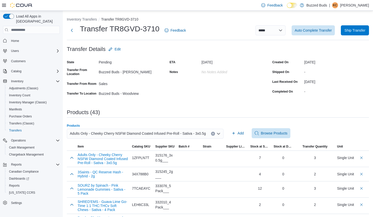
click at [212, 134] on icon "Clear input" at bounding box center [212, 133] width 1 height 1
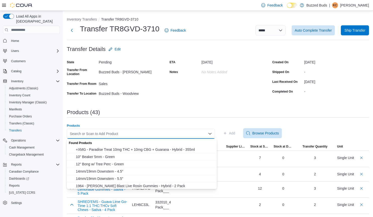
paste input "**********"
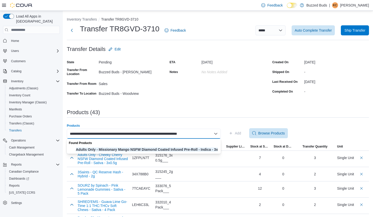
type input "**********"
click at [182, 144] on div "Found Products" at bounding box center [144, 142] width 154 height 7
click at [209, 148] on span "Adults Only - Missionary Mango NSFW Diamond Coated Infused Pre-Roll - Indica - …" at bounding box center [147, 149] width 142 height 5
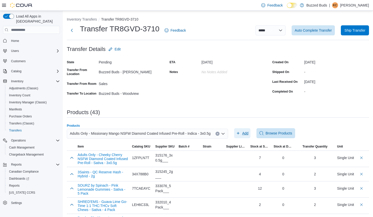
click at [244, 131] on span "Add" at bounding box center [245, 133] width 6 height 5
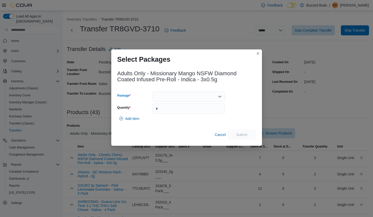
click at [200, 96] on div at bounding box center [189, 97] width 72 height 10
click at [195, 111] on span "EAG171A" at bounding box center [192, 112] width 60 height 5
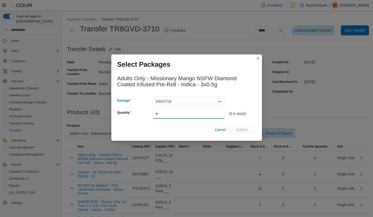
click at [183, 114] on input "Quantity" at bounding box center [189, 114] width 72 height 10
type input "*"
click at [253, 131] on button "Submit" at bounding box center [242, 129] width 28 height 10
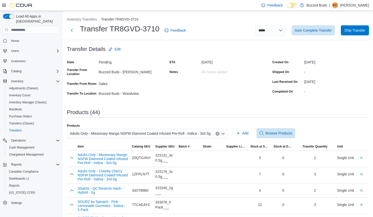
click at [217, 133] on icon "Clear input" at bounding box center [217, 133] width 1 height 1
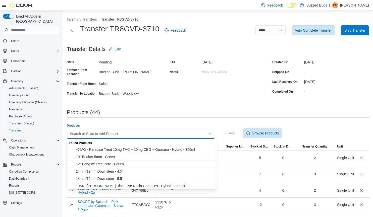
paste input "**********"
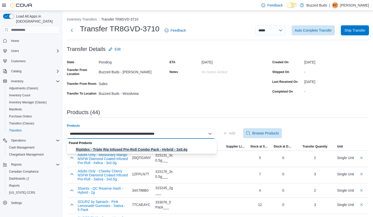
type input "**********"
click at [174, 149] on span "Riptides - Triple Rip Infused Pre-Roll Combo Pack - Hybrid - 3x0.4g" at bounding box center [145, 149] width 138 height 5
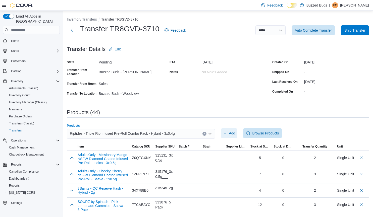
click at [232, 133] on span "Add" at bounding box center [232, 133] width 6 height 5
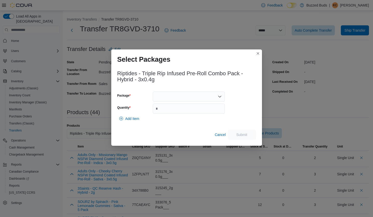
click at [192, 98] on div at bounding box center [189, 97] width 72 height 10
click at [184, 111] on span "253141516" at bounding box center [192, 112] width 60 height 5
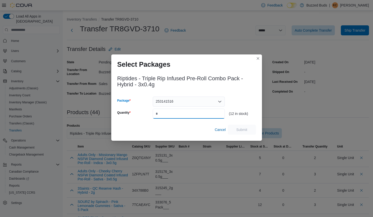
click at [176, 111] on input "Quantity" at bounding box center [189, 114] width 72 height 10
type input "*"
click at [248, 129] on span "Submit" at bounding box center [242, 129] width 22 height 10
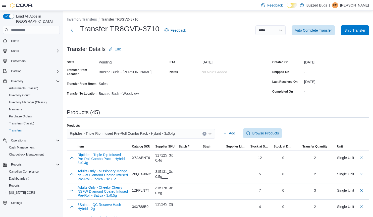
click at [205, 133] on icon "Clear input" at bounding box center [203, 133] width 1 height 1
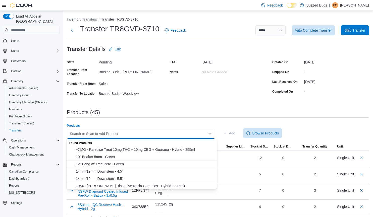
paste input "**********"
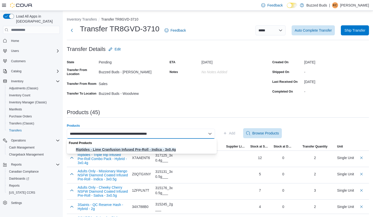
type input "**********"
click at [166, 148] on span "Riptides - Lime Cranfusion Infused Pre-Roll - Indica - 3x0.4g" at bounding box center [145, 149] width 138 height 5
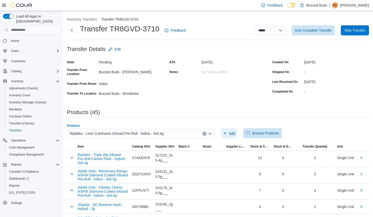
click at [227, 131] on span "Add" at bounding box center [229, 133] width 12 height 10
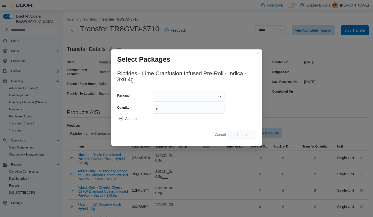
click at [184, 95] on div at bounding box center [189, 97] width 72 height 10
click at [182, 110] on span "70525016" at bounding box center [192, 112] width 60 height 5
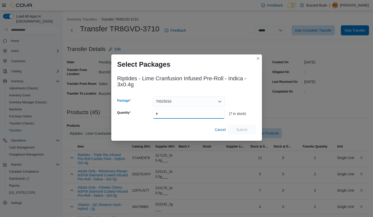
click at [175, 112] on input "Quantity" at bounding box center [189, 114] width 72 height 10
type input "*"
click at [246, 132] on span "Submit" at bounding box center [242, 129] width 22 height 10
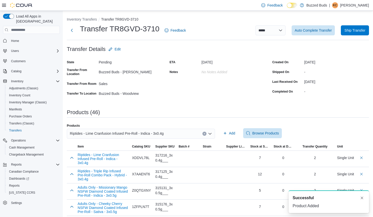
click at [205, 132] on button "Clear input" at bounding box center [204, 134] width 4 height 4
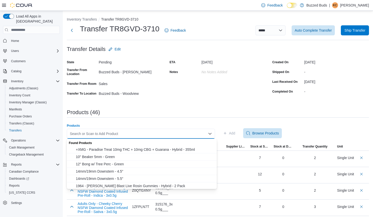
paste input "**********"
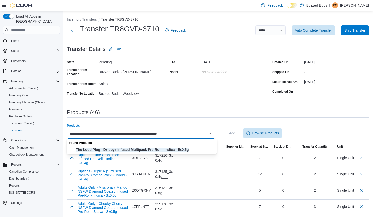
type input "**********"
click at [174, 149] on span "The Loud Plug - Drippyz Infused Multipack Pre-Roll - Indica - 5x0.5g" at bounding box center [145, 149] width 138 height 5
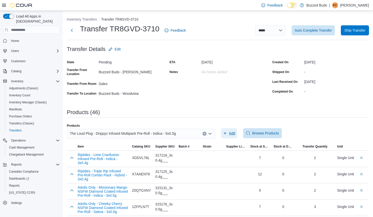
click at [234, 133] on span "Add" at bounding box center [232, 133] width 6 height 5
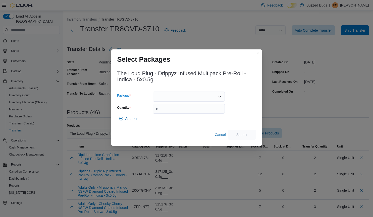
click at [195, 96] on div at bounding box center [189, 97] width 72 height 10
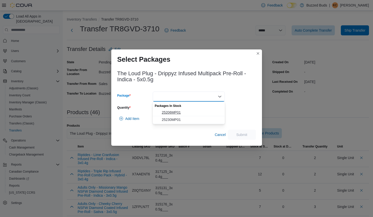
click at [194, 111] on span "25206MP01" at bounding box center [192, 112] width 60 height 5
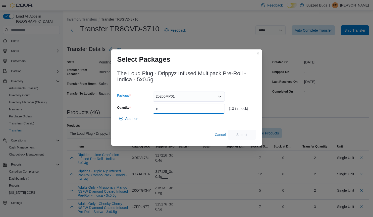
click at [194, 111] on input "Quantity" at bounding box center [189, 109] width 72 height 10
type input "*"
click at [251, 134] on span "Submit" at bounding box center [242, 134] width 22 height 10
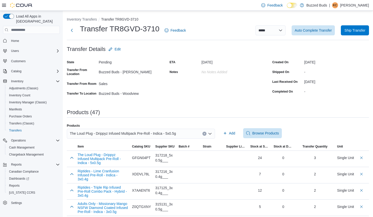
click at [205, 134] on icon "Clear input" at bounding box center [203, 133] width 1 height 1
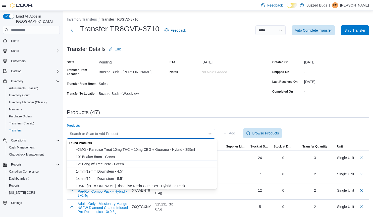
paste input "**********"
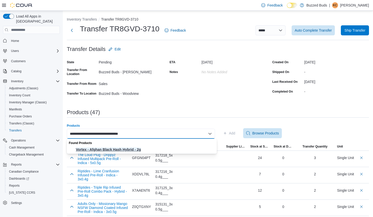
type input "**********"
click at [157, 148] on span "Vortex - Afghan Black Hash Hybrid - 2g" at bounding box center [145, 149] width 138 height 5
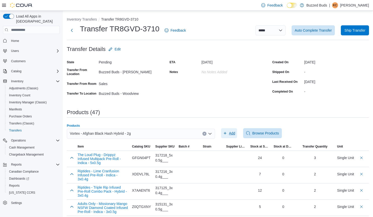
click at [231, 133] on span "Add" at bounding box center [232, 133] width 6 height 5
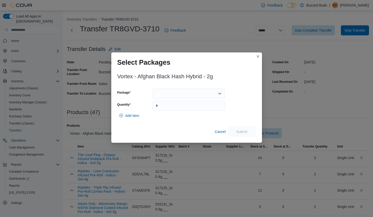
click at [200, 92] on div at bounding box center [189, 94] width 72 height 10
click at [197, 108] on span "FP-25AL-002" at bounding box center [192, 109] width 60 height 5
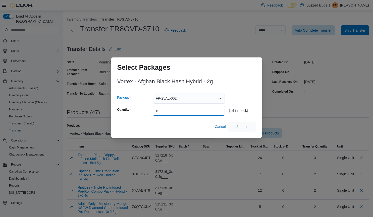
click at [190, 110] on input "Quantity" at bounding box center [189, 111] width 72 height 10
type input "*"
click at [235, 124] on span "Submit" at bounding box center [242, 126] width 22 height 10
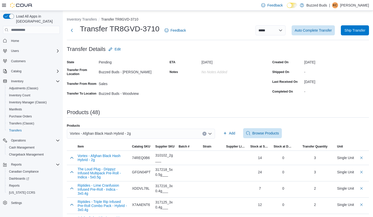
click at [205, 133] on icon "Clear input" at bounding box center [204, 134] width 2 height 2
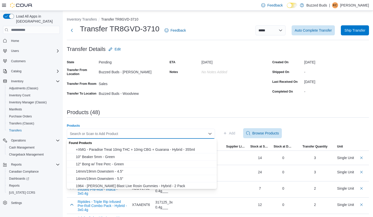
paste input "**********"
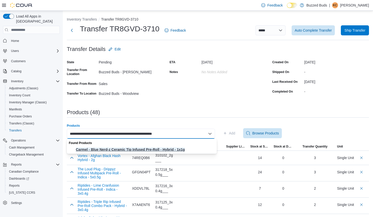
type input "**********"
click at [188, 146] on button "Carmel - Blue Nerd-z Ceramic Tip Infused Pre-Roll - Hybrid - 1x1g" at bounding box center [142, 149] width 150 height 7
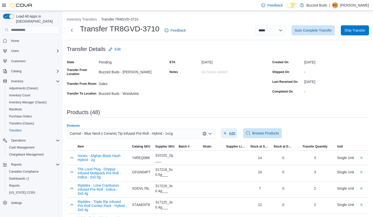
click at [232, 133] on span "Add" at bounding box center [232, 133] width 6 height 5
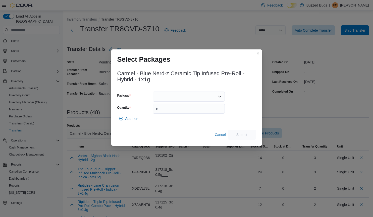
click at [184, 97] on div at bounding box center [189, 97] width 72 height 10
click at [171, 110] on span "QBZ3KA1" at bounding box center [192, 112] width 60 height 5
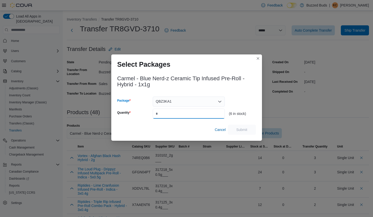
click at [166, 110] on input "Quantity" at bounding box center [189, 114] width 72 height 10
type input "*"
click at [240, 128] on span "Submit" at bounding box center [241, 129] width 11 height 5
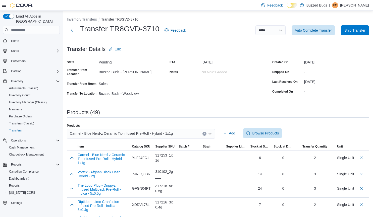
click at [205, 133] on icon "Clear input" at bounding box center [204, 134] width 2 height 2
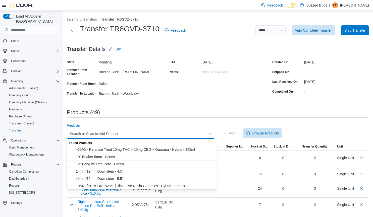
paste input "**********"
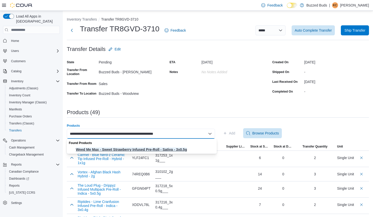
type input "**********"
click at [187, 148] on span "Weed Me Max - Sweet Strawberry Infused Pre-Roll - Sativa - 3x0.5g" at bounding box center [145, 149] width 138 height 5
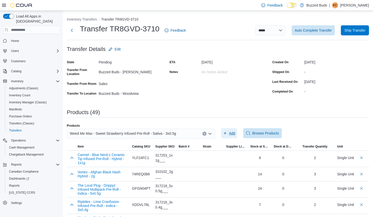
click at [234, 131] on span "Add" at bounding box center [232, 133] width 6 height 5
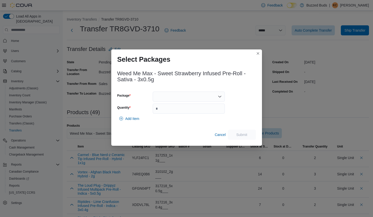
click at [191, 96] on div at bounding box center [189, 97] width 72 height 10
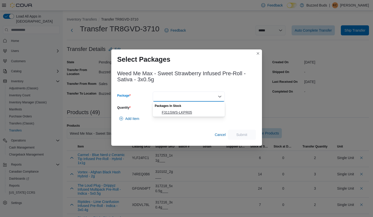
click at [185, 112] on span "F311SWS-LKPR05" at bounding box center [192, 112] width 60 height 5
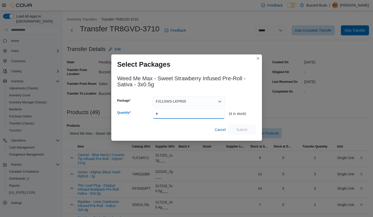
click at [176, 112] on input "Quantity" at bounding box center [189, 114] width 72 height 10
type input "*"
click at [244, 127] on span "Submit" at bounding box center [242, 129] width 22 height 10
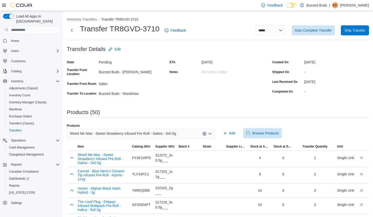
click at [205, 132] on button "Clear input" at bounding box center [204, 134] width 4 height 4
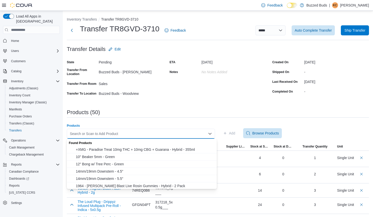
paste input "**********"
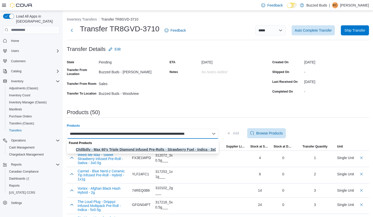
type input "**********"
click at [203, 148] on span "Chillbilly - Max 60's Triple Diamond Infused Pre-Rolls - Strawberry Fuel - Indi…" at bounding box center [146, 149] width 140 height 5
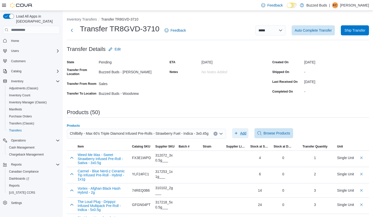
click at [243, 130] on span "Add" at bounding box center [240, 133] width 12 height 10
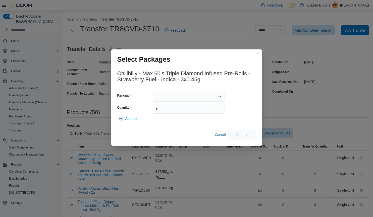
click at [173, 99] on div at bounding box center [189, 97] width 72 height 10
click at [171, 112] on span "EAG741A" at bounding box center [192, 112] width 60 height 5
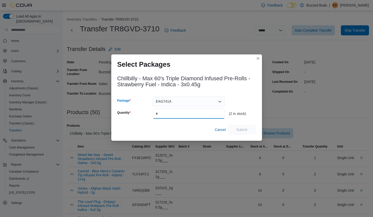
click at [170, 112] on input "Quantity" at bounding box center [189, 114] width 72 height 10
type input "*"
click at [241, 129] on span "Submit" at bounding box center [241, 129] width 11 height 5
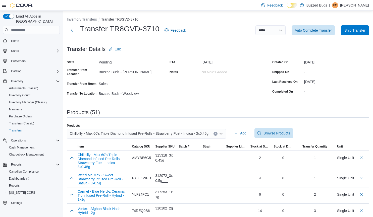
click at [213, 132] on button "Clear input" at bounding box center [215, 134] width 4 height 4
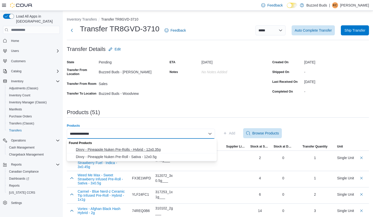
type input "**********"
click at [167, 150] on span "Divvy - Pineapple Nuken Pre-Rolls - Hybrid - 12x0.35g" at bounding box center [145, 149] width 138 height 5
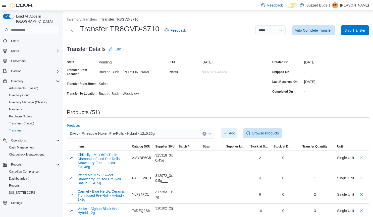
click at [231, 132] on span "Add" at bounding box center [232, 133] width 6 height 5
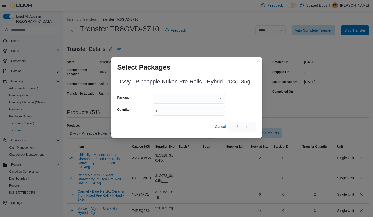
click at [217, 97] on div at bounding box center [189, 99] width 72 height 10
click at [217, 97] on div "Combo box. Selected. . Press Backspace to delete . Combo box input. Select a Pa…" at bounding box center [189, 99] width 72 height 10
click at [258, 61] on button "Closes this modal window" at bounding box center [258, 61] width 6 height 6
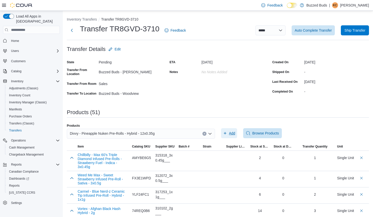
click at [231, 133] on span "Add" at bounding box center [232, 133] width 6 height 5
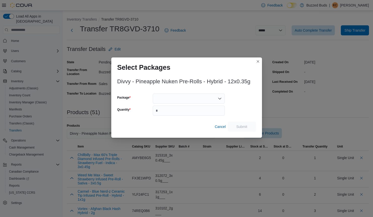
click at [212, 97] on div at bounding box center [189, 99] width 72 height 10
click at [258, 60] on button "Closes this modal window" at bounding box center [258, 61] width 6 height 6
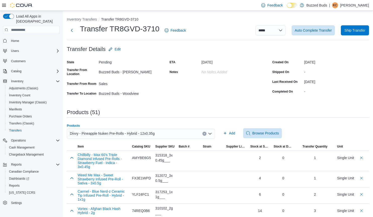
click at [204, 132] on div "Divvy - Pineapple Nuken Pre-Rolls - Hybrid - 12x0.35g" at bounding box center [141, 134] width 148 height 10
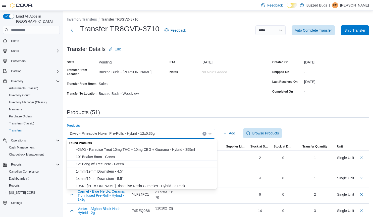
click at [205, 135] on icon "Clear input" at bounding box center [204, 134] width 2 height 2
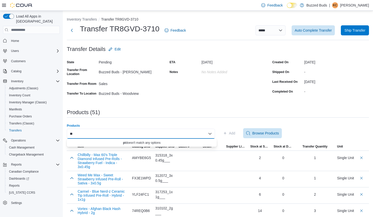
type input "*"
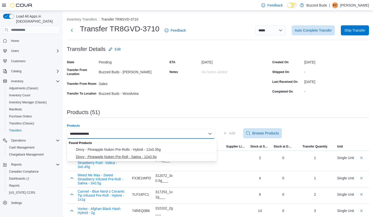
type input "**********"
click at [150, 156] on span "Divvy - Pineapple Nuken Pre-Roll - Sativa - 12x0.5g" at bounding box center [145, 156] width 138 height 5
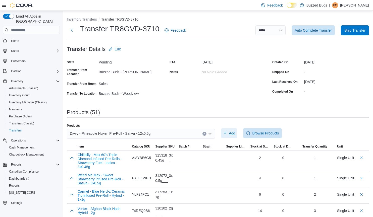
click at [235, 130] on span "Add" at bounding box center [229, 133] width 12 height 10
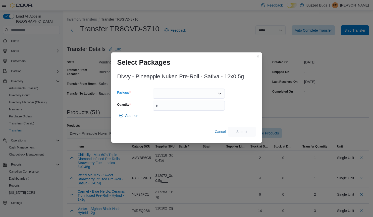
click at [208, 92] on div at bounding box center [189, 94] width 72 height 10
click at [184, 110] on span "5264" at bounding box center [192, 109] width 60 height 5
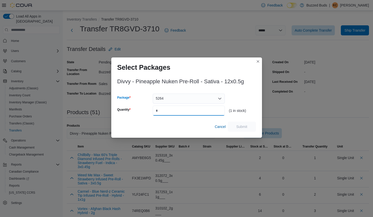
click at [177, 114] on input "Quantity" at bounding box center [189, 111] width 72 height 10
type input "*"
click at [244, 124] on span "Submit" at bounding box center [242, 126] width 22 height 10
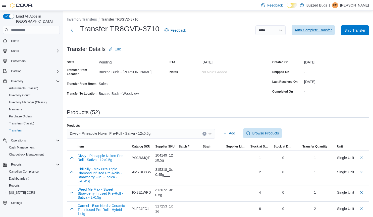
click at [311, 30] on span "Auto Complete Transfer" at bounding box center [312, 30] width 37 height 5
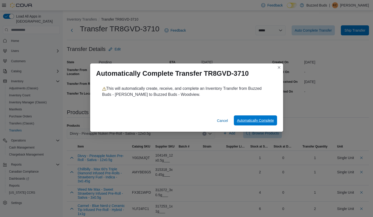
click at [247, 118] on span "Automatically Complete" at bounding box center [255, 120] width 37 height 10
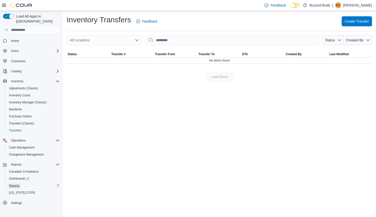
click at [18, 183] on span "Reports" at bounding box center [14, 186] width 11 height 6
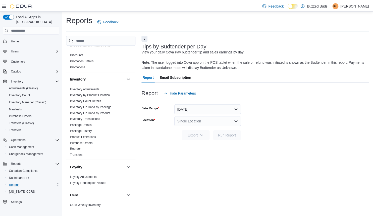
scroll to position [140, 0]
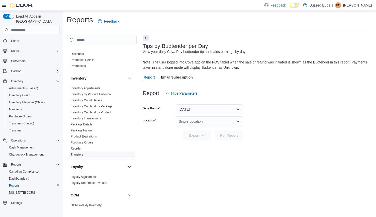
click at [81, 156] on link "Transfers" at bounding box center [77, 155] width 13 height 4
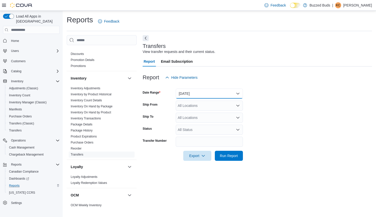
click at [193, 90] on button "[DATE]" at bounding box center [209, 94] width 67 height 10
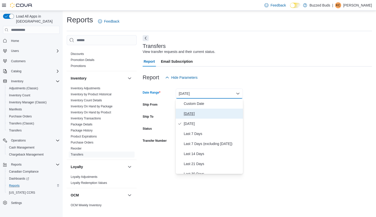
click at [192, 114] on span "[DATE]" at bounding box center [212, 114] width 57 height 6
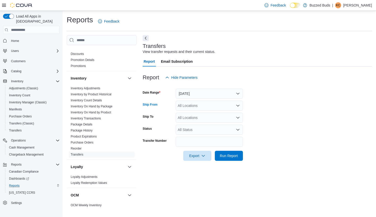
click at [196, 107] on div "All Locations" at bounding box center [209, 106] width 67 height 10
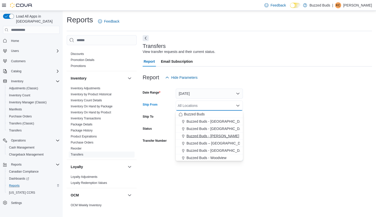
click at [208, 134] on span "Buzzed Buds - [PERSON_NAME]" at bounding box center [213, 135] width 53 height 5
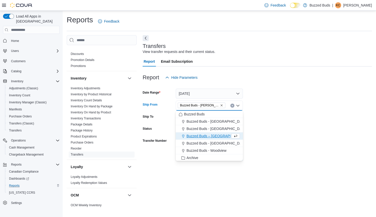
click at [306, 123] on form "Date Range [DATE] Ship From Buzzed Buds - [PERSON_NAME] Combo box. Selected. Bu…" at bounding box center [258, 122] width 230 height 78
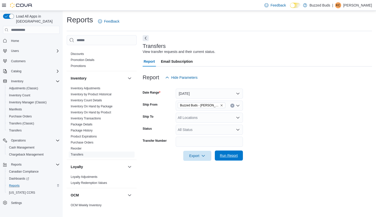
click at [223, 154] on span "Run Report" at bounding box center [229, 155] width 18 height 5
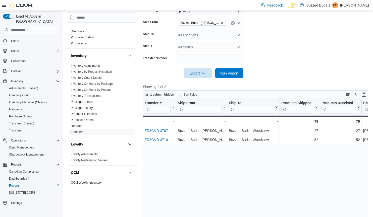
scroll to position [84, 0]
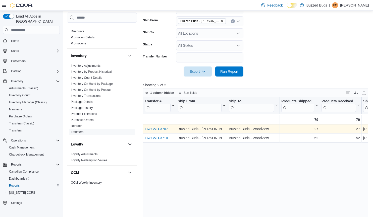
click at [158, 128] on link "TR8GVD-3707" at bounding box center [155, 129] width 23 height 4
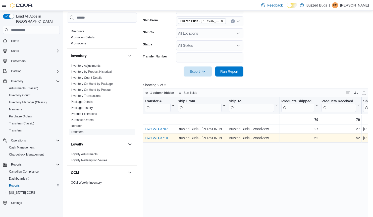
click at [166, 138] on link "TR8GVD-3710" at bounding box center [155, 138] width 23 height 4
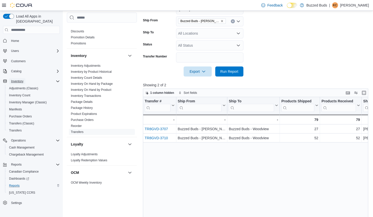
click at [21, 79] on span "Inventory" at bounding box center [17, 81] width 12 height 4
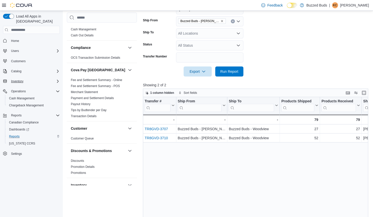
scroll to position [0, 0]
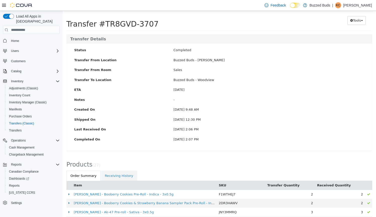
scroll to position [2, 0]
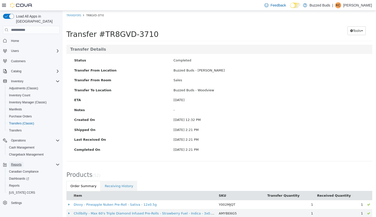
click at [19, 163] on span "Reports" at bounding box center [16, 165] width 11 height 4
click at [14, 184] on span "Reports" at bounding box center [14, 186] width 11 height 4
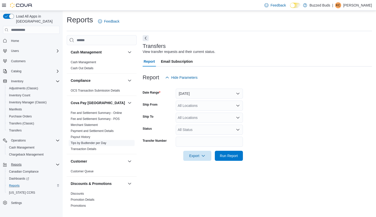
click at [85, 142] on link "Tips by Budtender per Day" at bounding box center [89, 143] width 36 height 4
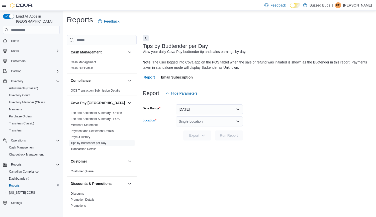
click at [237, 119] on icon "Open list of options" at bounding box center [238, 121] width 4 height 4
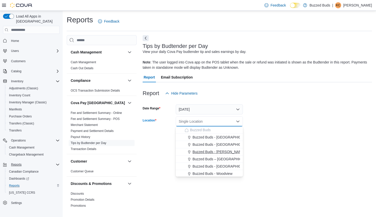
click at [223, 152] on span "Buzzed Buds - [PERSON_NAME]" at bounding box center [219, 151] width 53 height 5
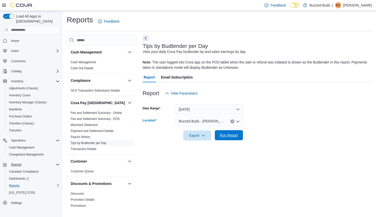
click at [226, 135] on span "Run Report" at bounding box center [229, 135] width 18 height 5
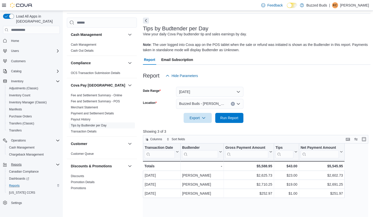
scroll to position [11, 0]
